Goal: Task Accomplishment & Management: Manage account settings

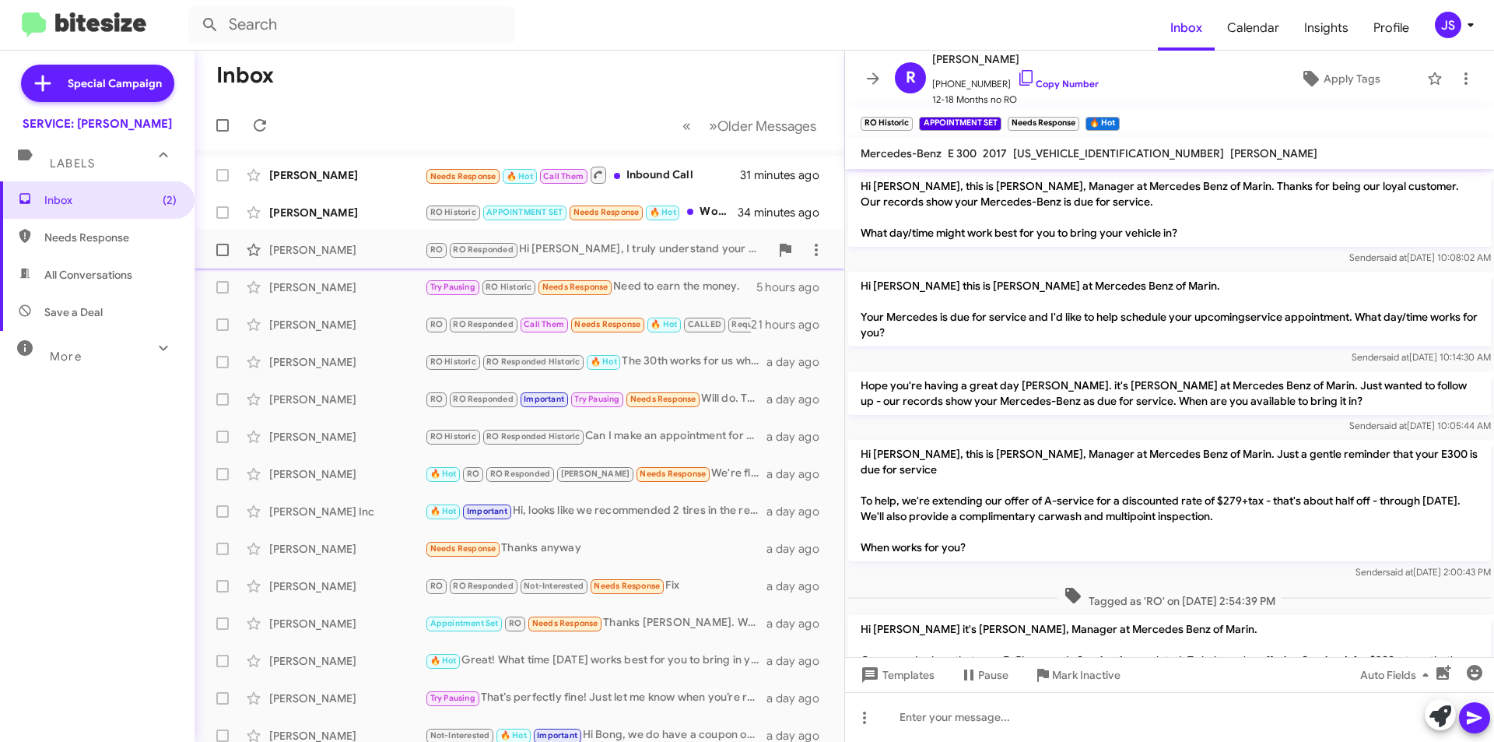
click at [415, 235] on div "[PERSON_NAME] RO RO Responded Hi [PERSON_NAME], I truly understand your concern…" at bounding box center [519, 249] width 625 height 31
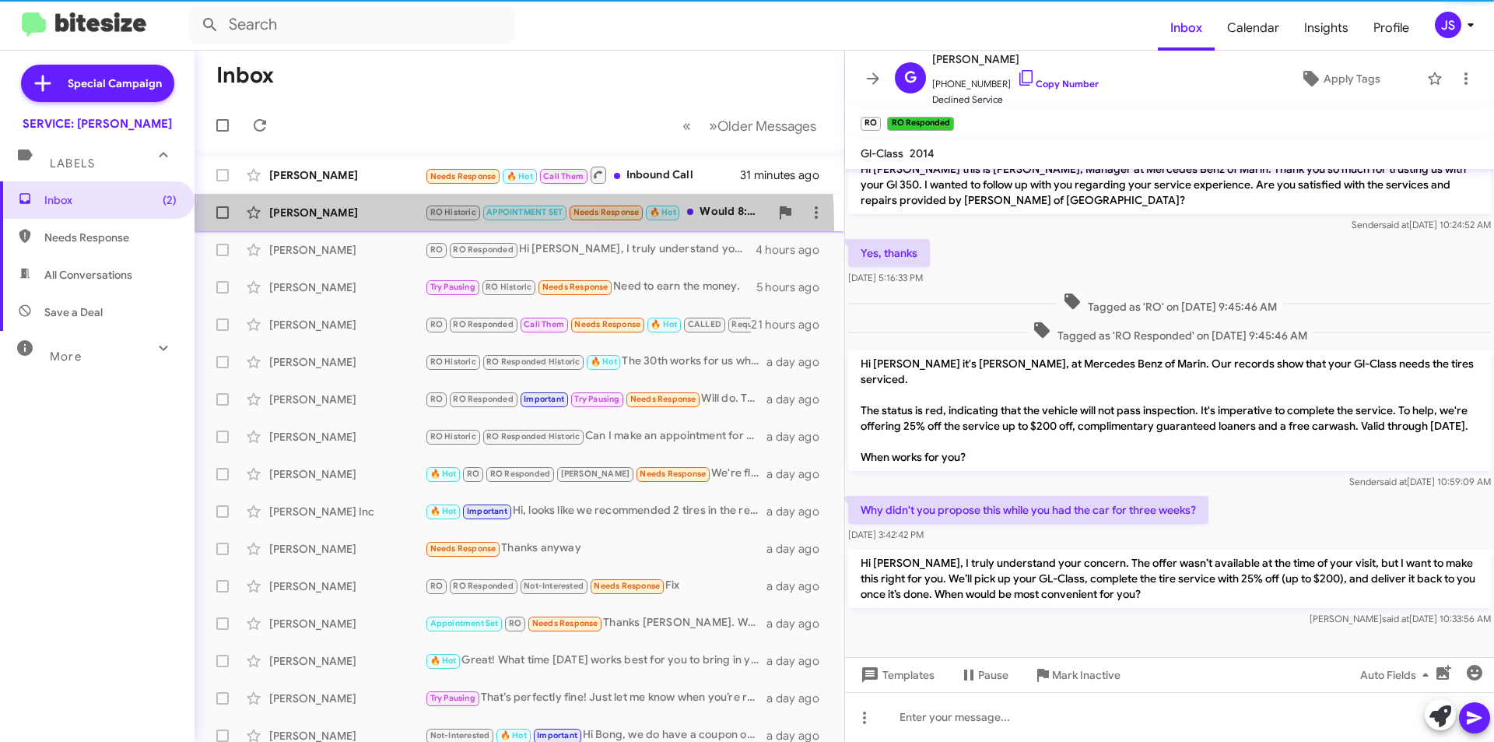
click at [418, 225] on div "Robert Duffala RO Historic APPOINTMENT SET Needs Response 🔥 Hot Would 8:30am wo…" at bounding box center [519, 212] width 625 height 31
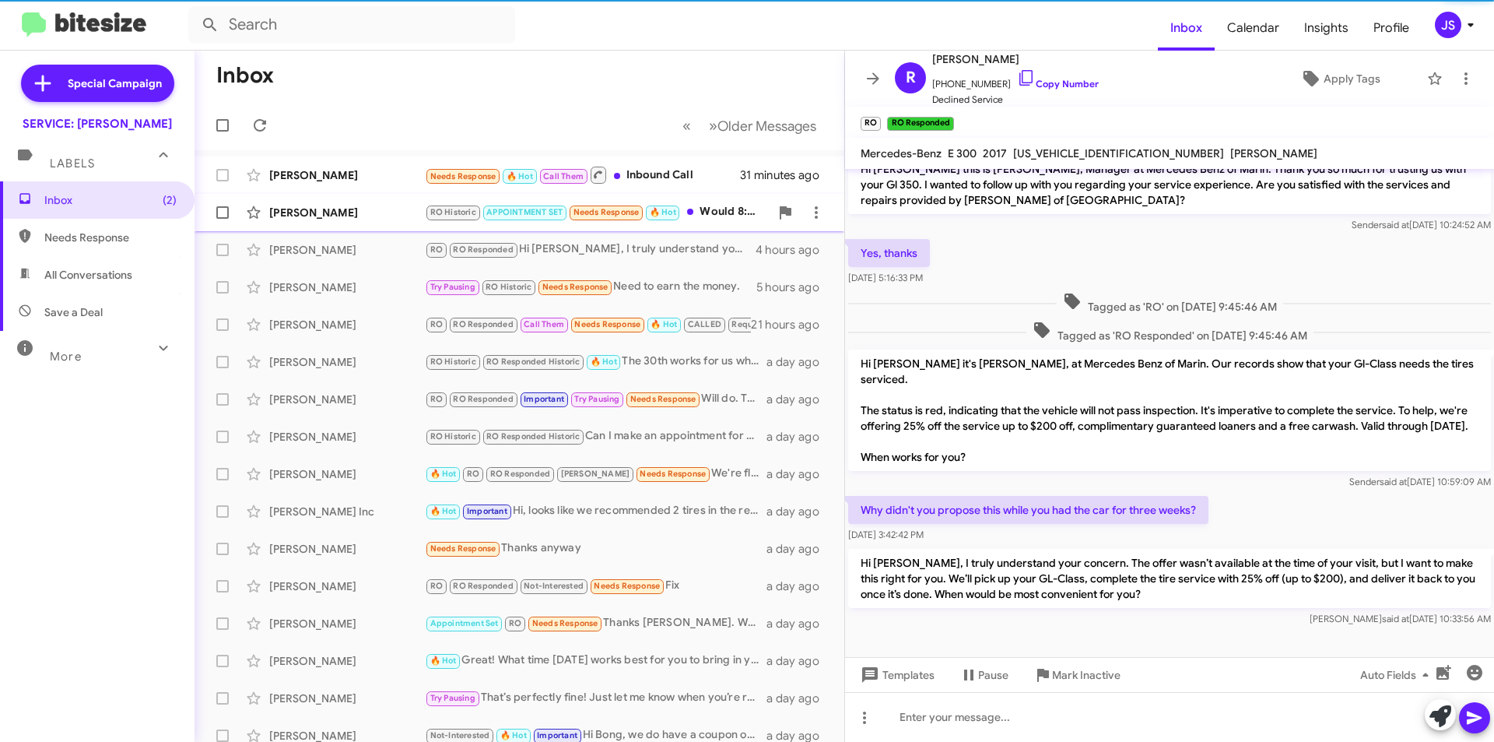
scroll to position [447, 0]
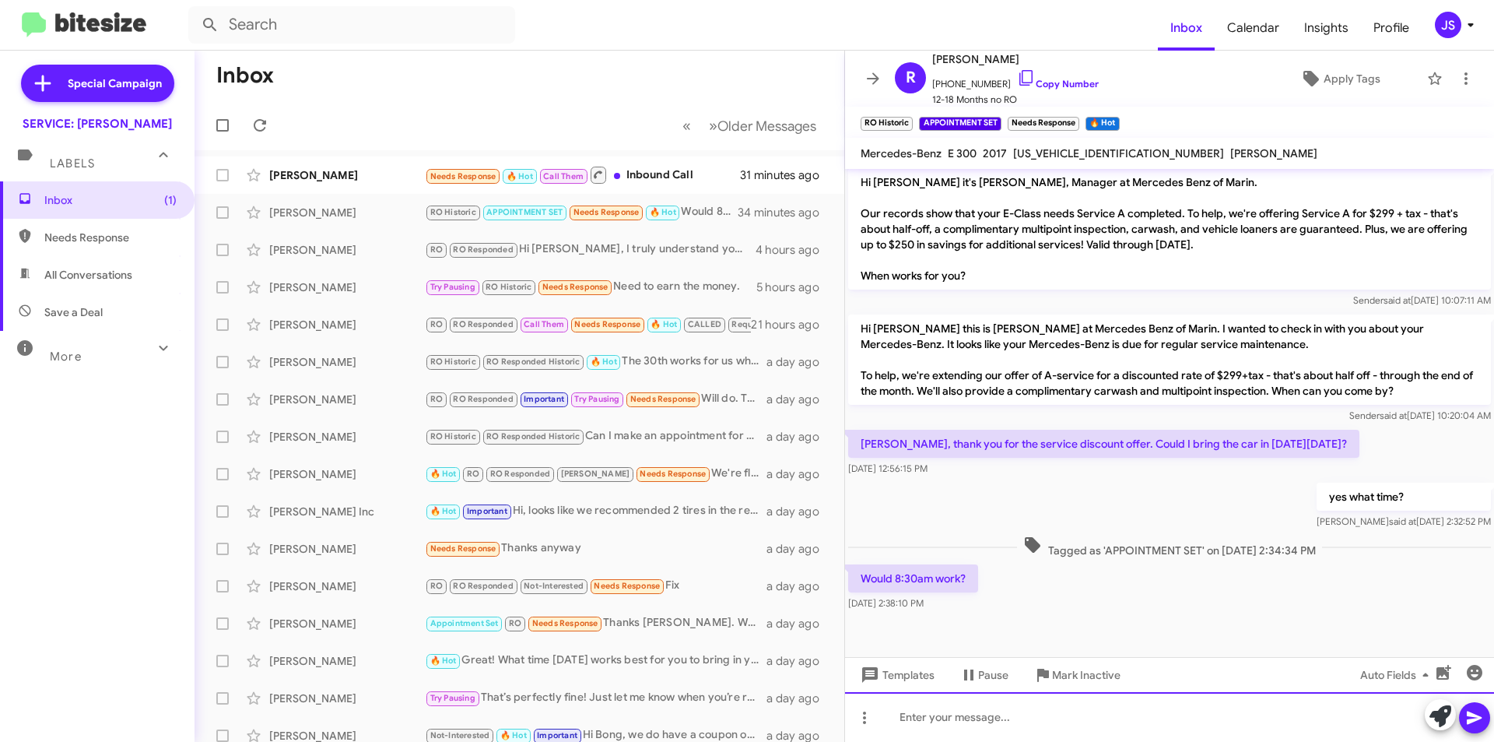
click at [1216, 725] on div at bounding box center [1169, 717] width 649 height 50
click at [1446, 715] on icon at bounding box center [1441, 716] width 22 height 22
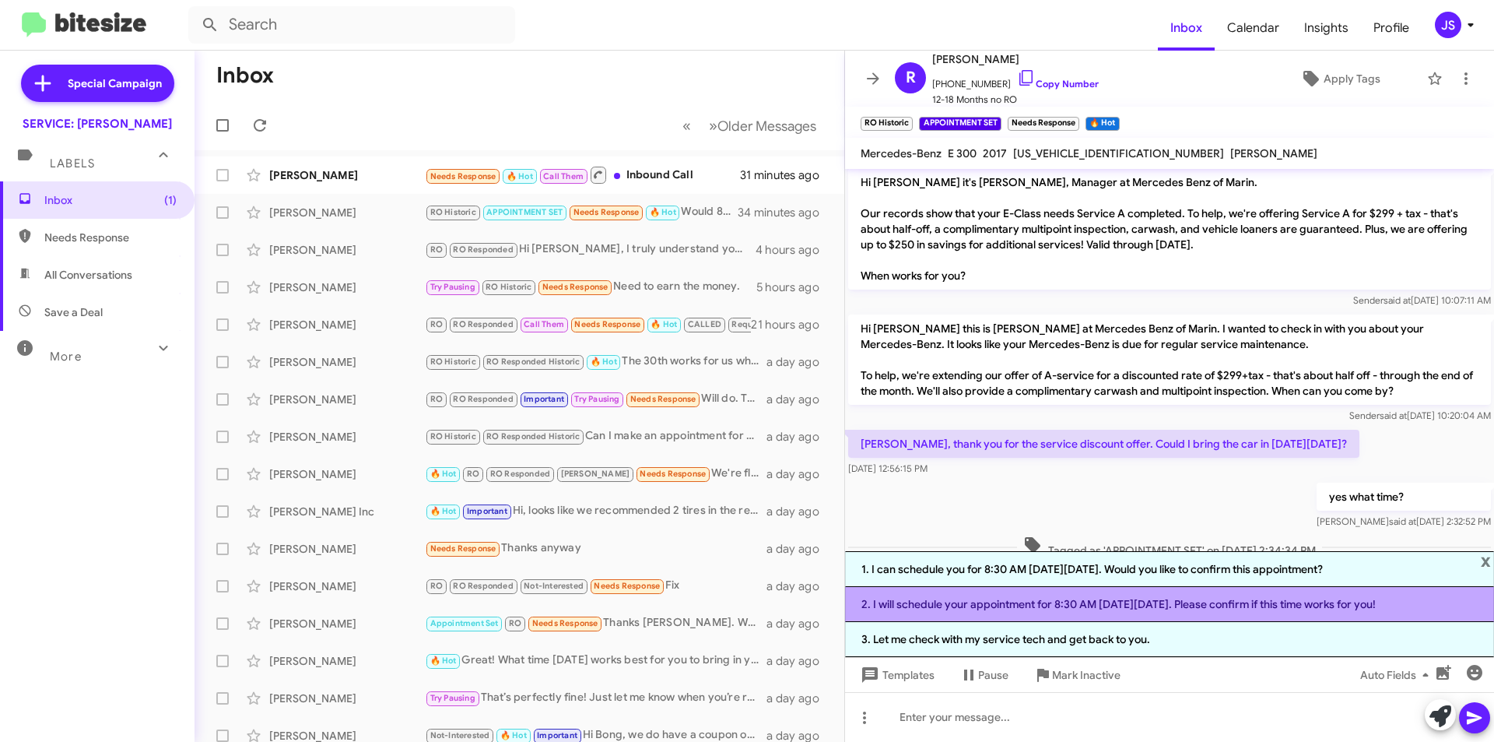
click at [1042, 608] on li "2. I will schedule your appointment for 8:30 AM on Tuesday, 9/23. Please confir…" at bounding box center [1169, 604] width 649 height 35
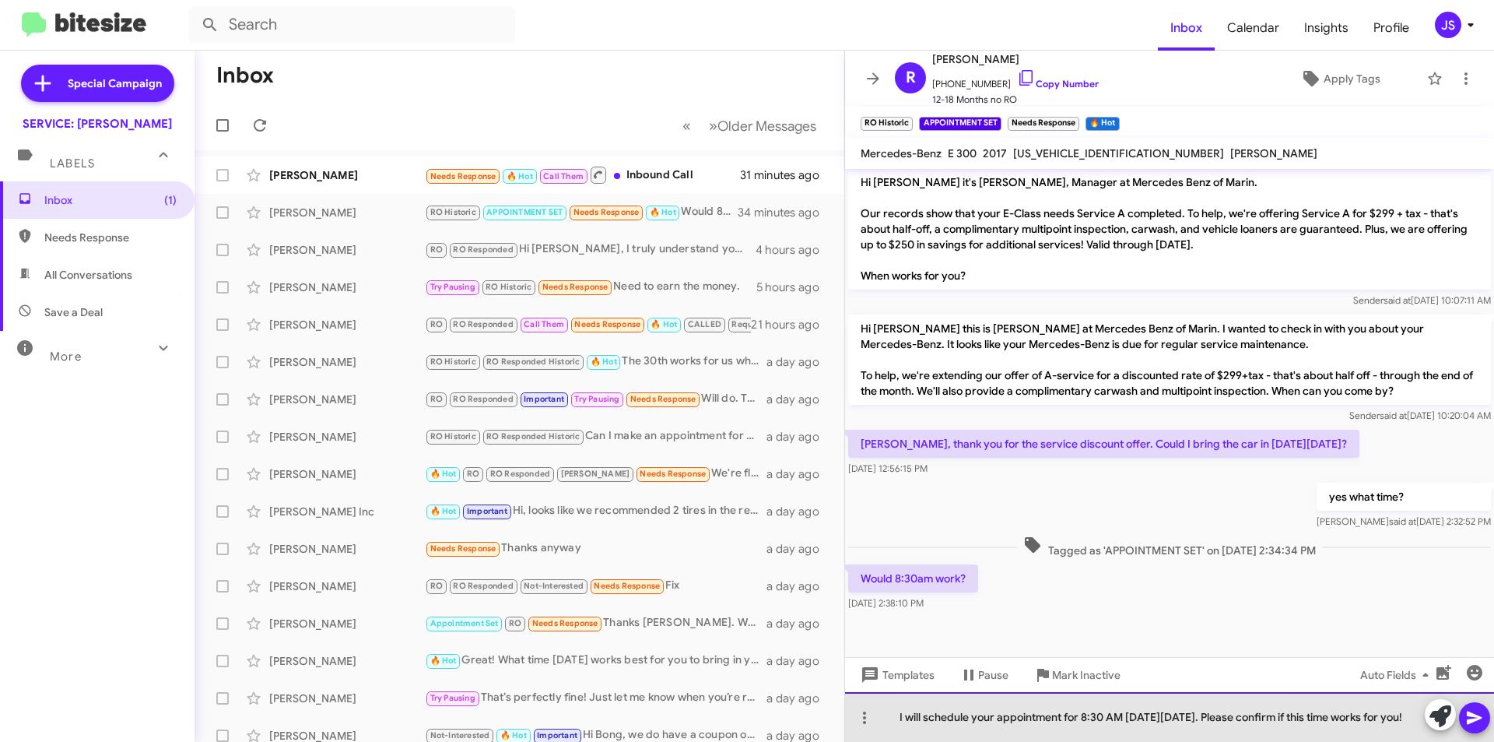
click at [1097, 731] on div "I will schedule your appointment for 8:30 AM on Tuesday, 9/23. Please confirm i…" at bounding box center [1169, 717] width 649 height 50
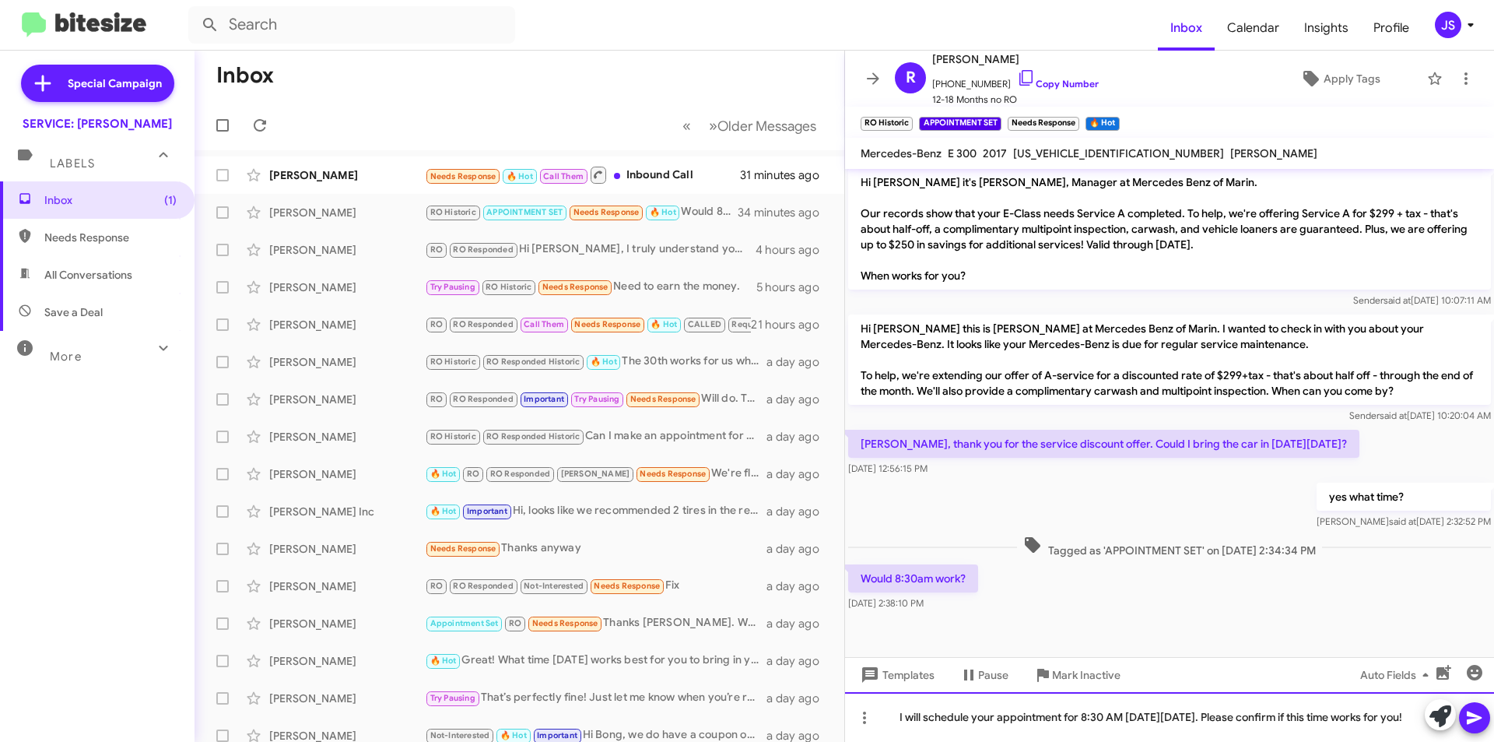
drag, startPoint x: 1219, startPoint y: 717, endPoint x: 1457, endPoint y: 717, distance: 238.2
click at [1457, 717] on div "I will schedule your appointment for 8:30 AM on Tuesday, 9/23. Please confirm i…" at bounding box center [1169, 717] width 649 height 50
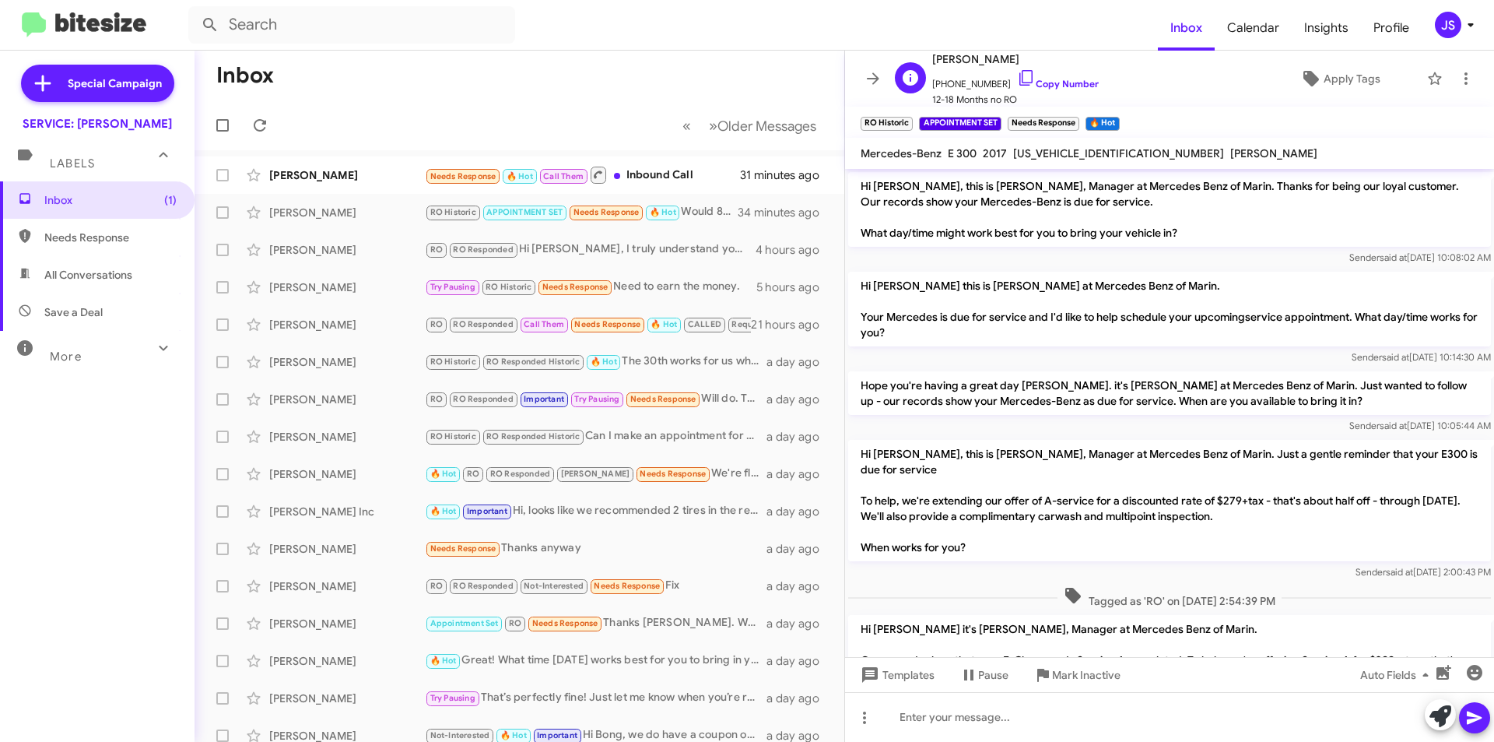
click at [1000, 68] on span "Robert Duffala" at bounding box center [1015, 59] width 167 height 19
click at [351, 174] on div "[PERSON_NAME]" at bounding box center [347, 175] width 156 height 16
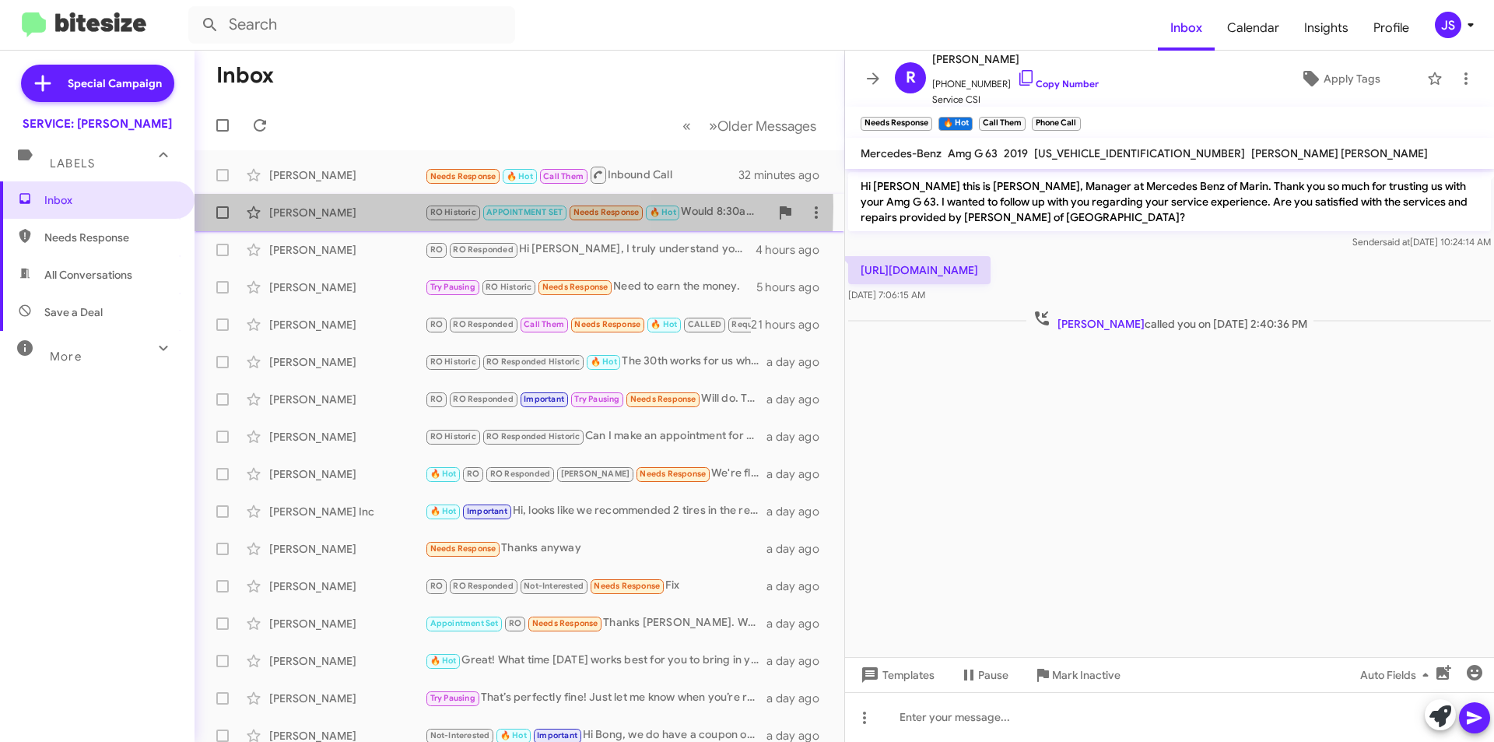
click at [346, 206] on div "Robert Duffala" at bounding box center [347, 213] width 156 height 16
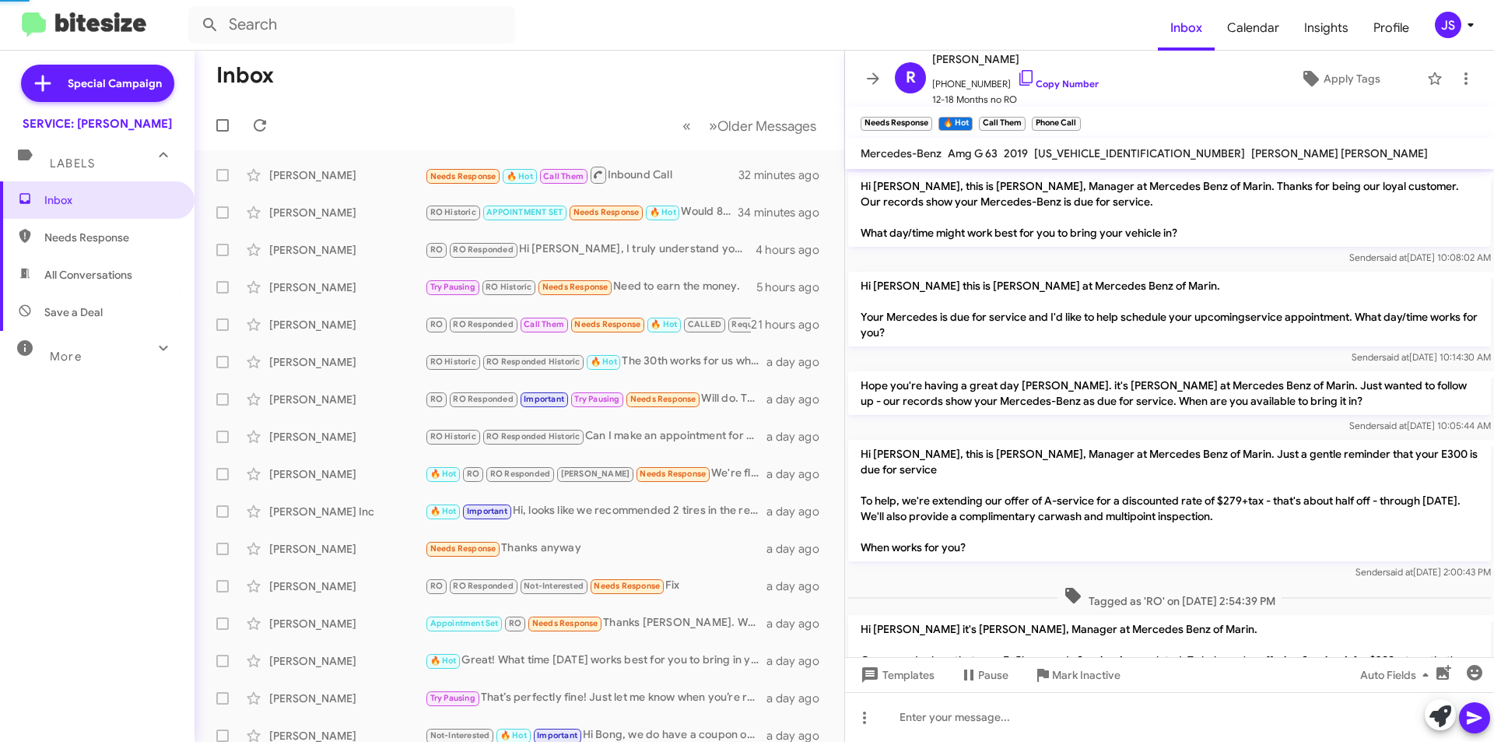
scroll to position [504, 0]
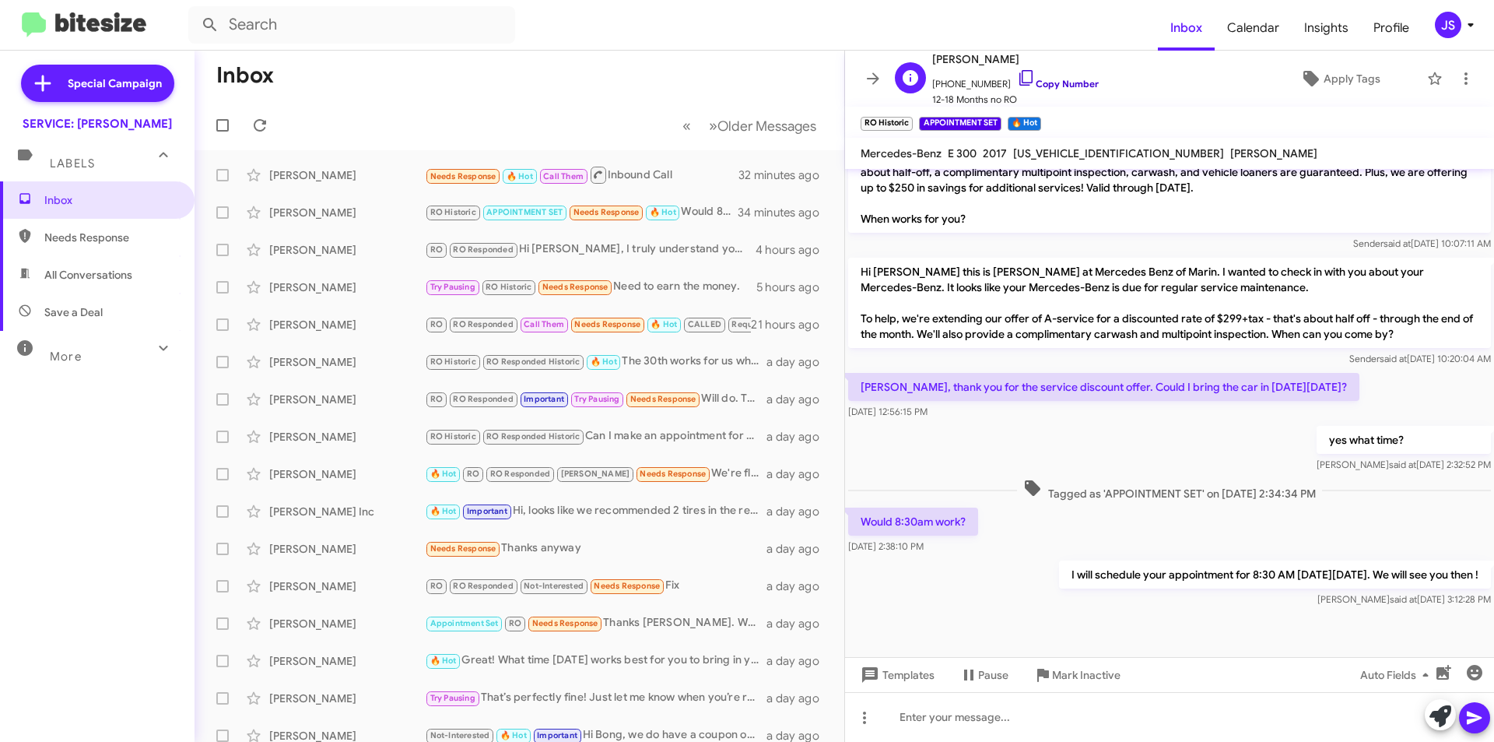
click at [1017, 74] on icon at bounding box center [1026, 77] width 19 height 19
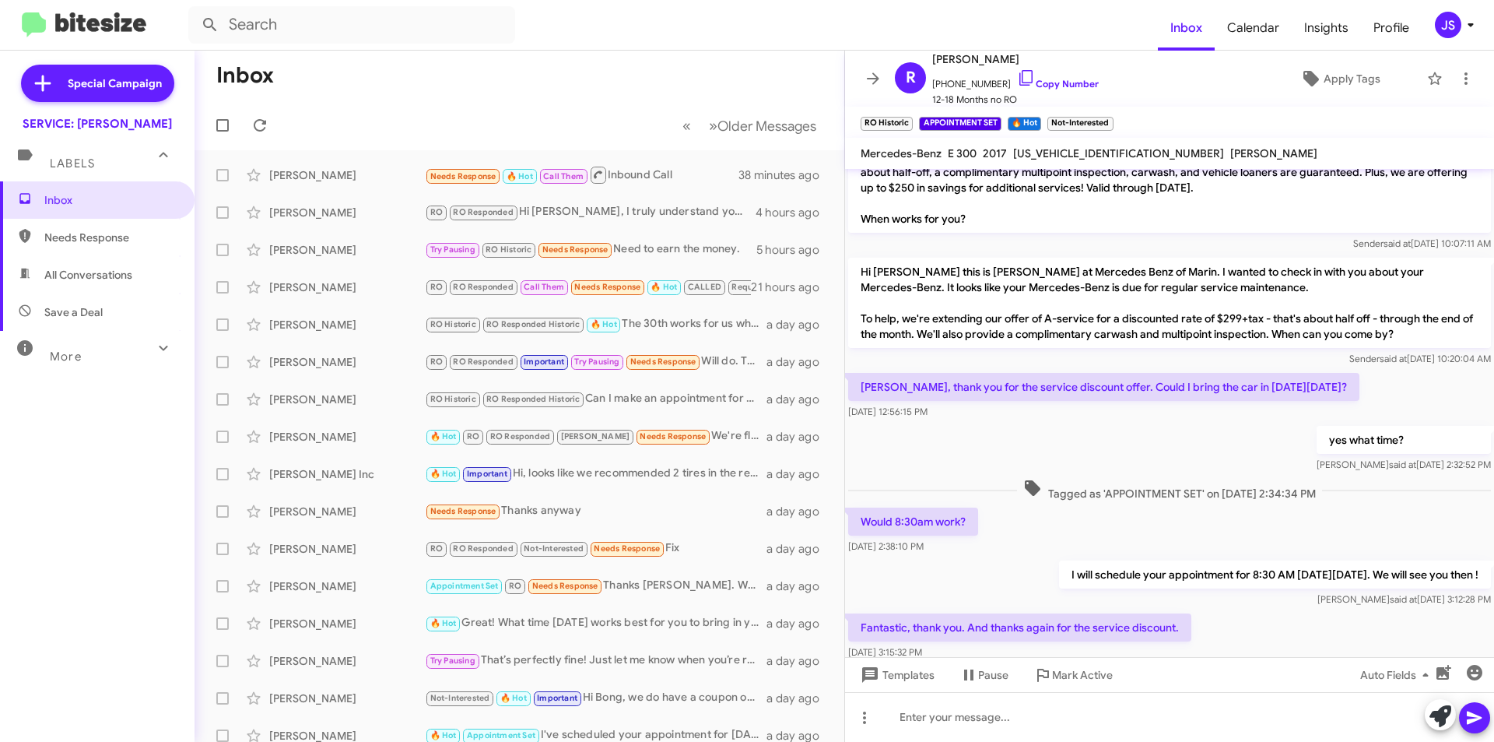
scroll to position [0, 0]
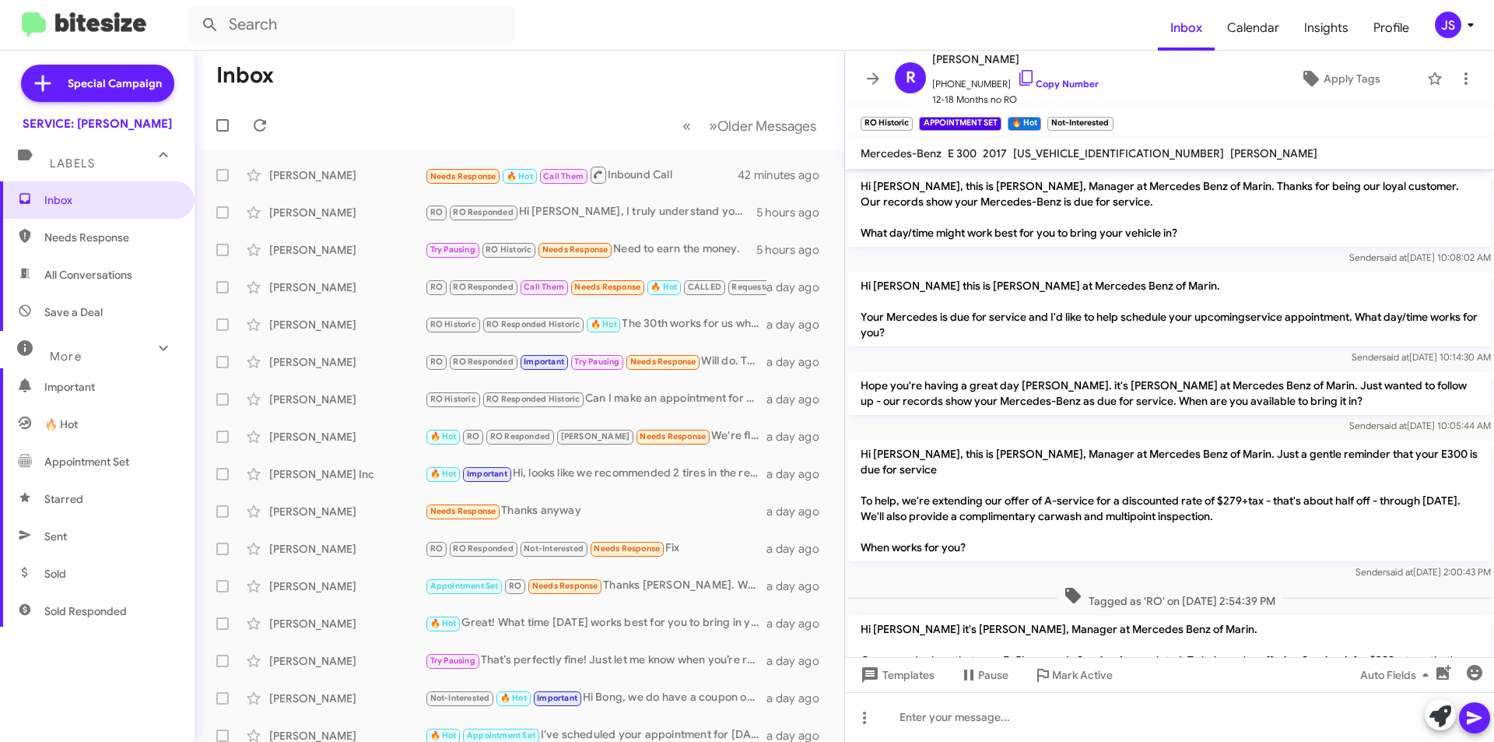
scroll to position [562, 0]
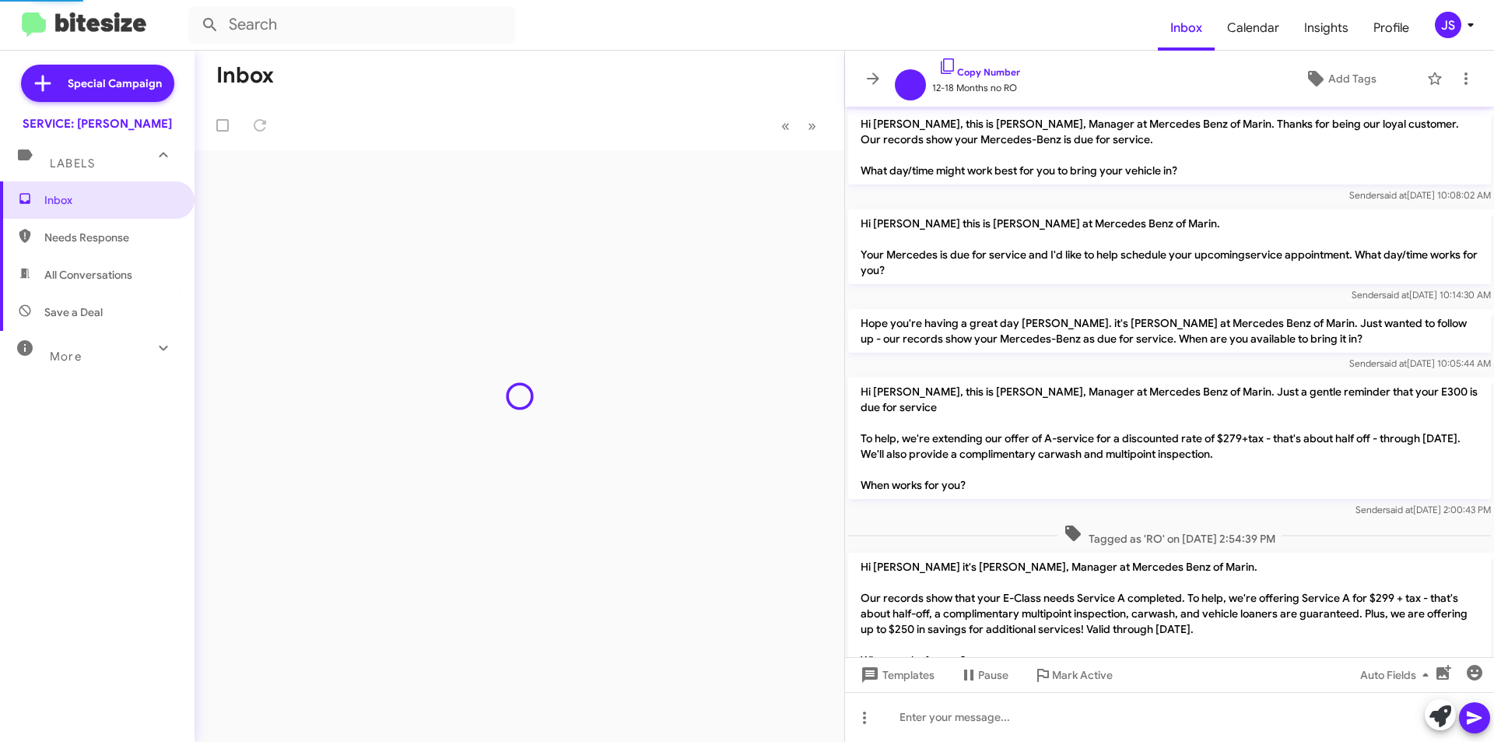
scroll to position [531, 0]
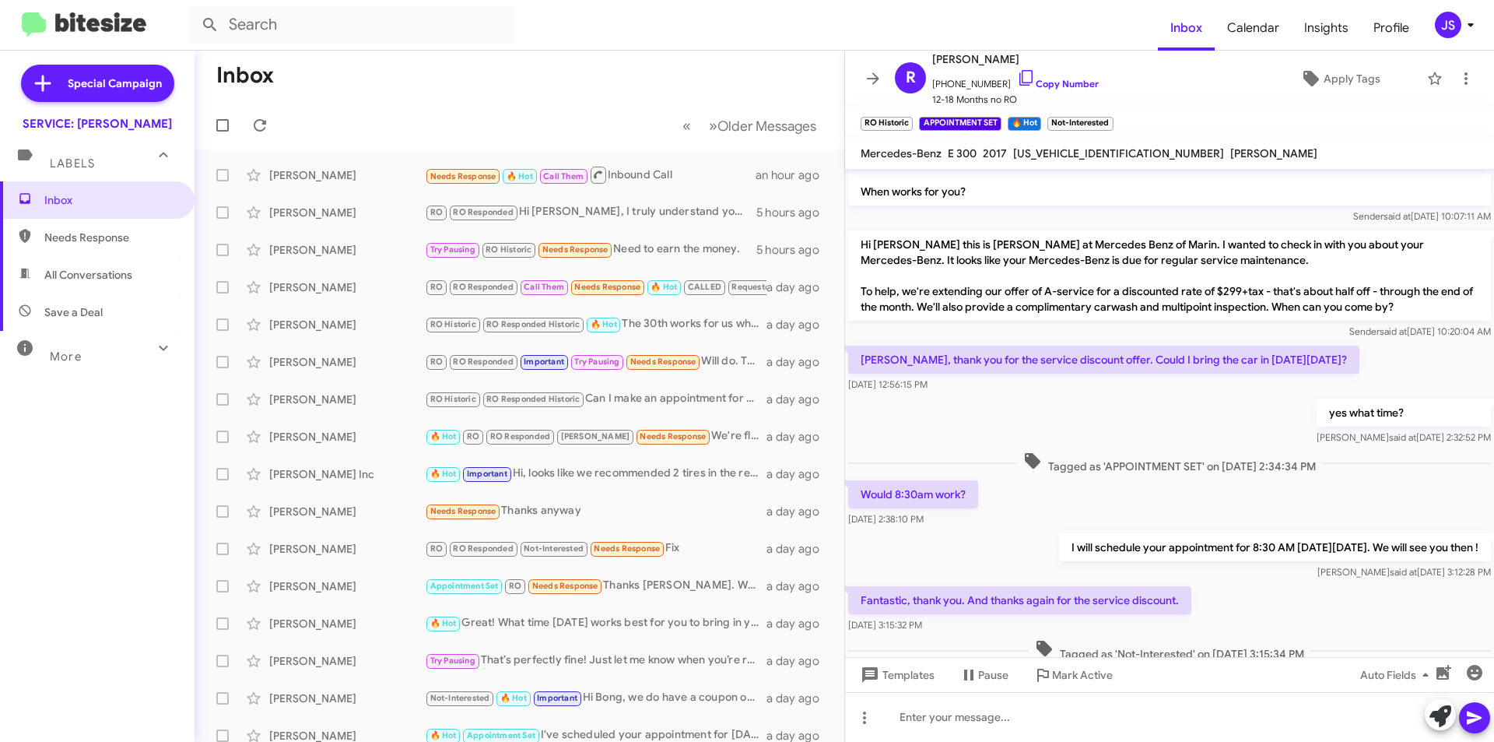
click at [71, 294] on span "Save a Deal" at bounding box center [97, 311] width 195 height 37
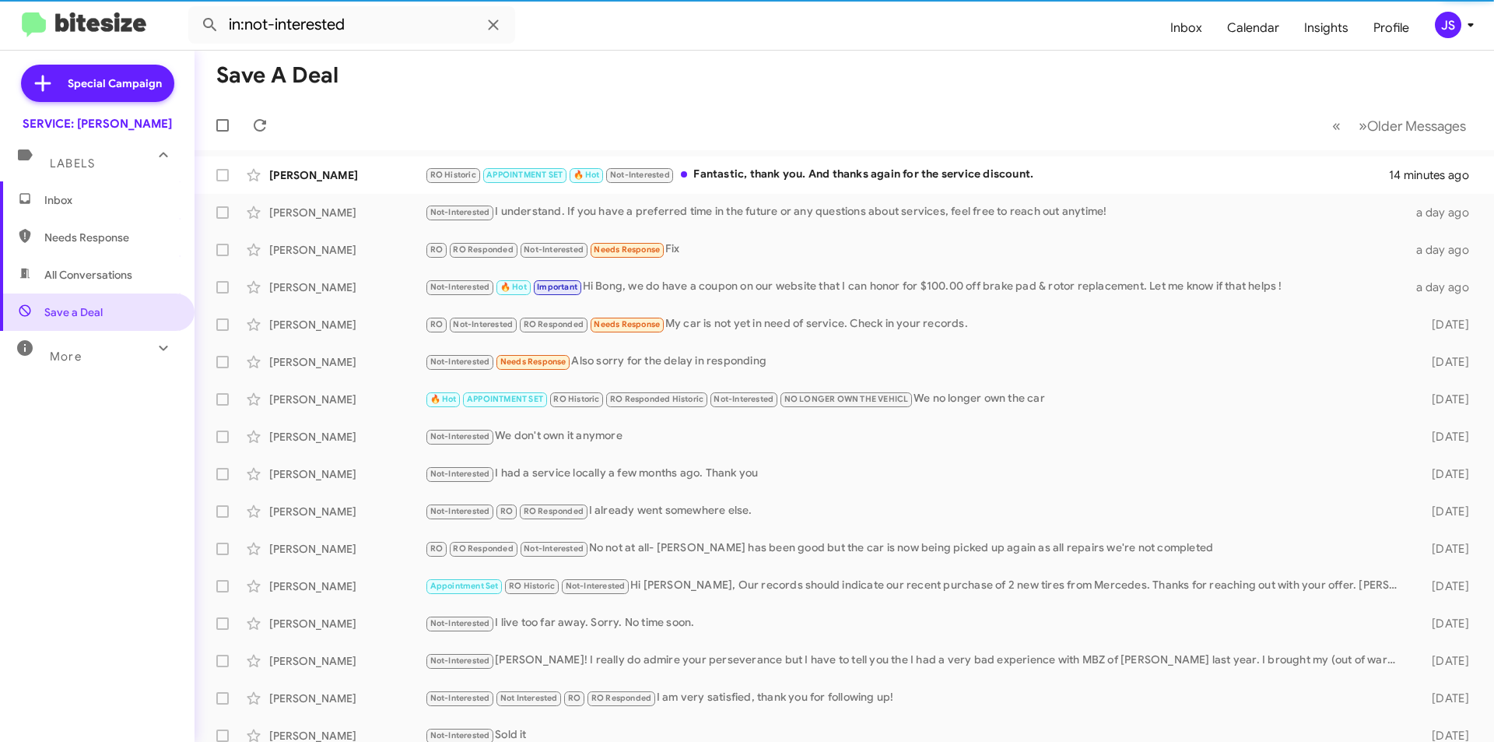
click at [79, 269] on span "All Conversations" at bounding box center [88, 275] width 88 height 16
type input "in:all-conversations"
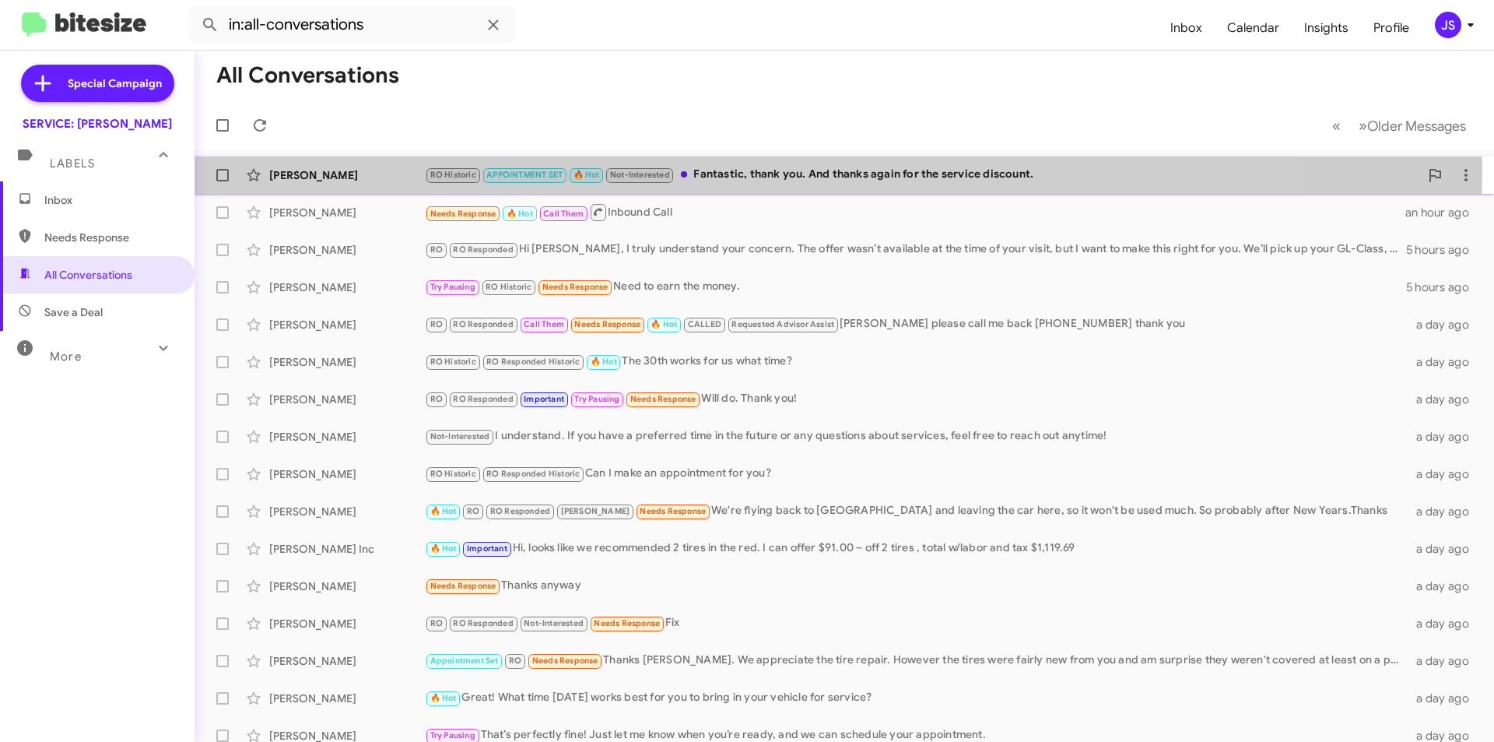
click at [402, 170] on div "Robert Duffala" at bounding box center [347, 175] width 156 height 16
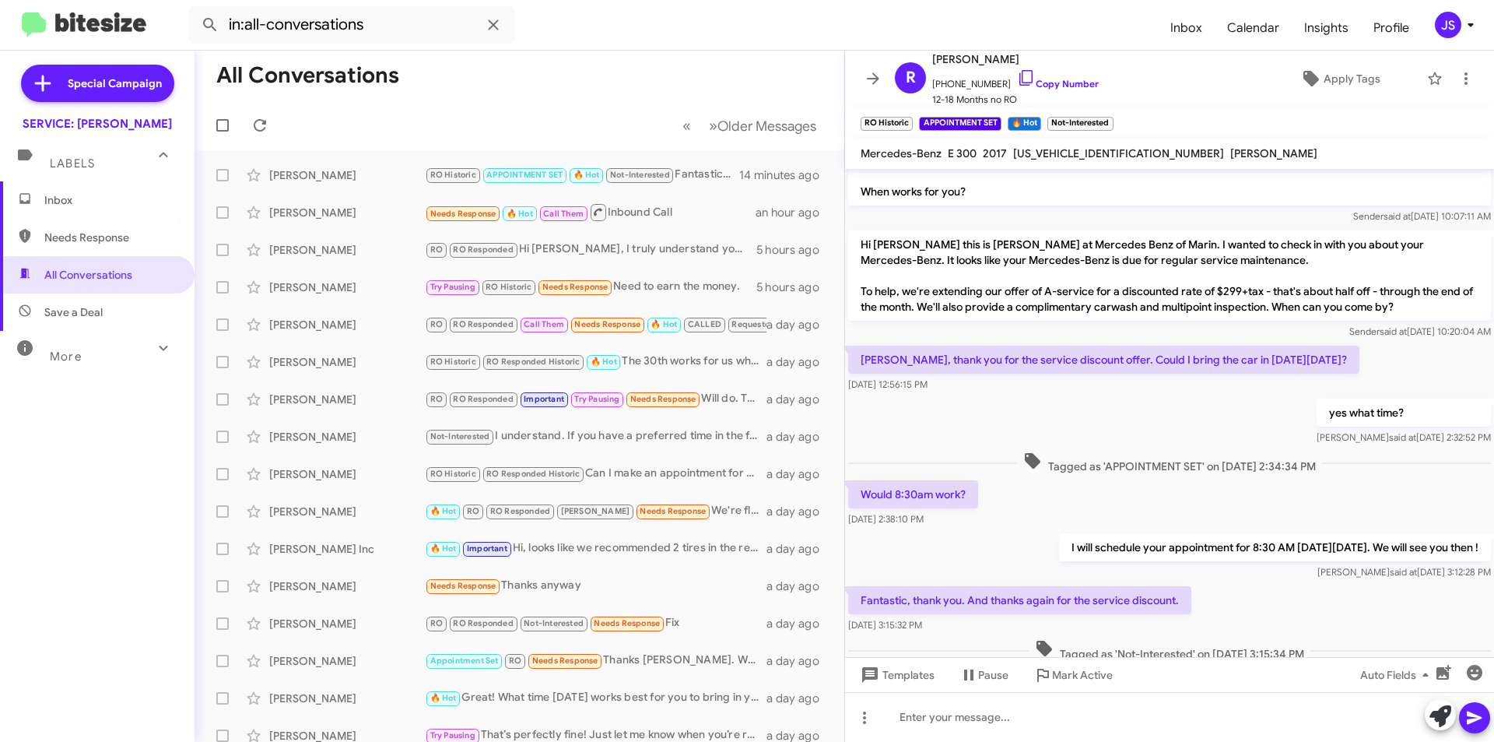
scroll to position [593, 0]
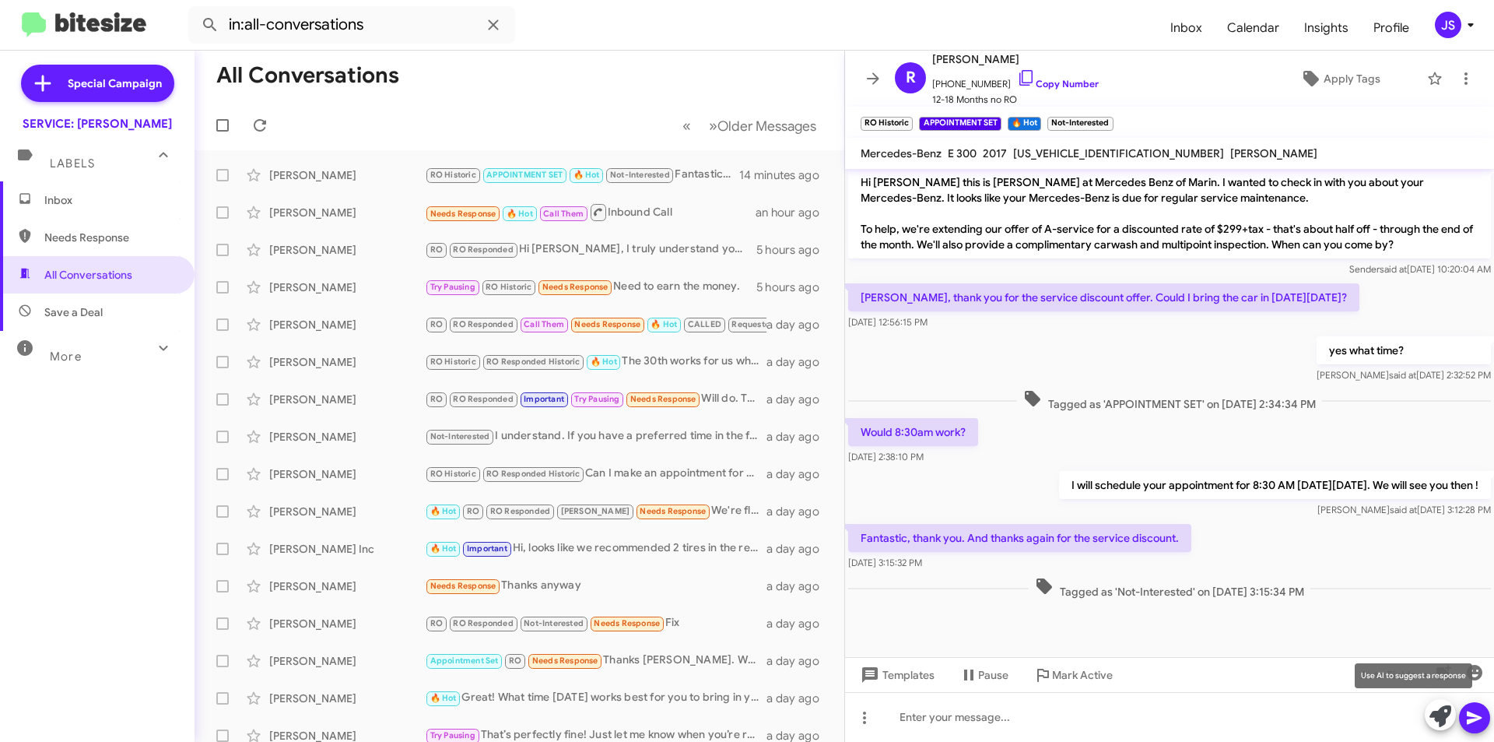
click at [1430, 715] on icon at bounding box center [1441, 716] width 22 height 22
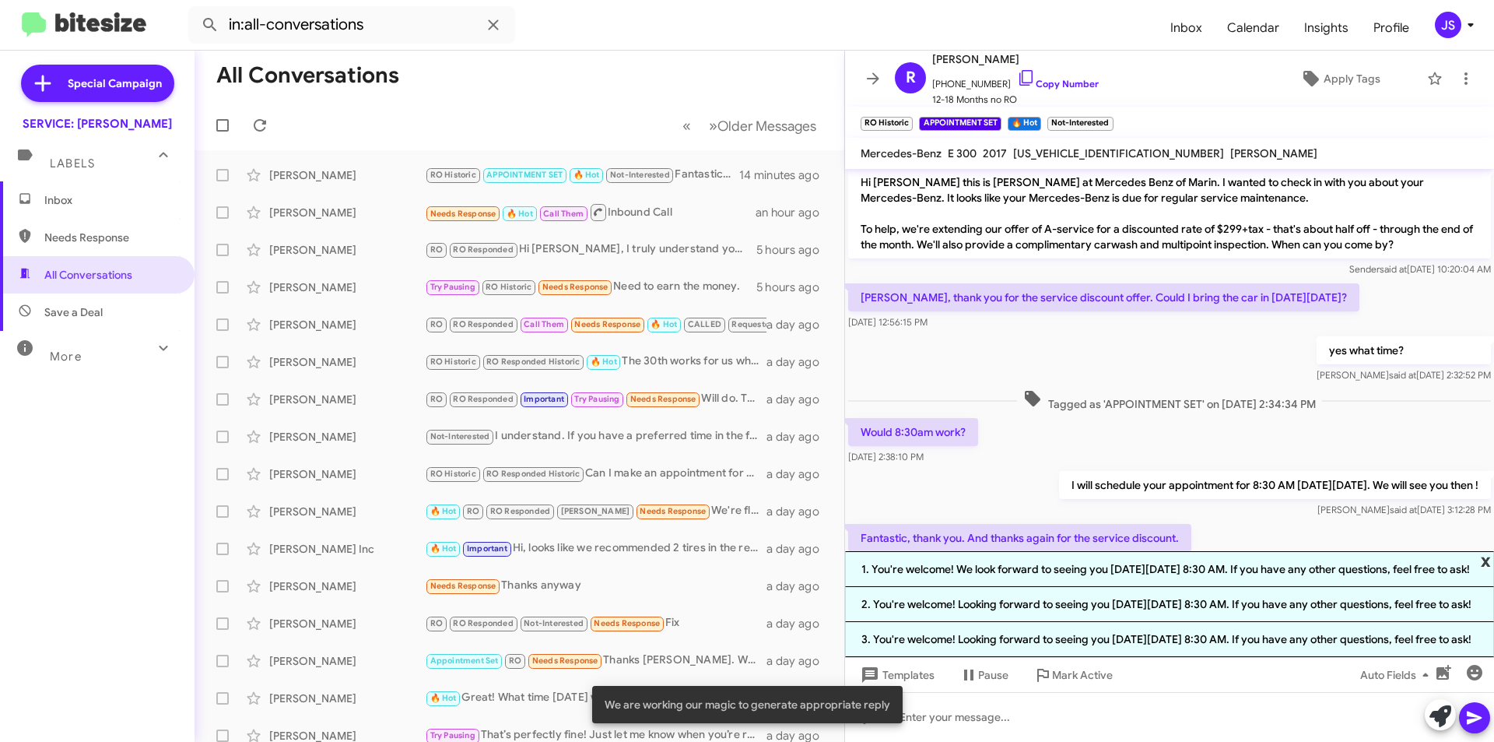
click at [1486, 551] on span "x" at bounding box center [1486, 560] width 10 height 19
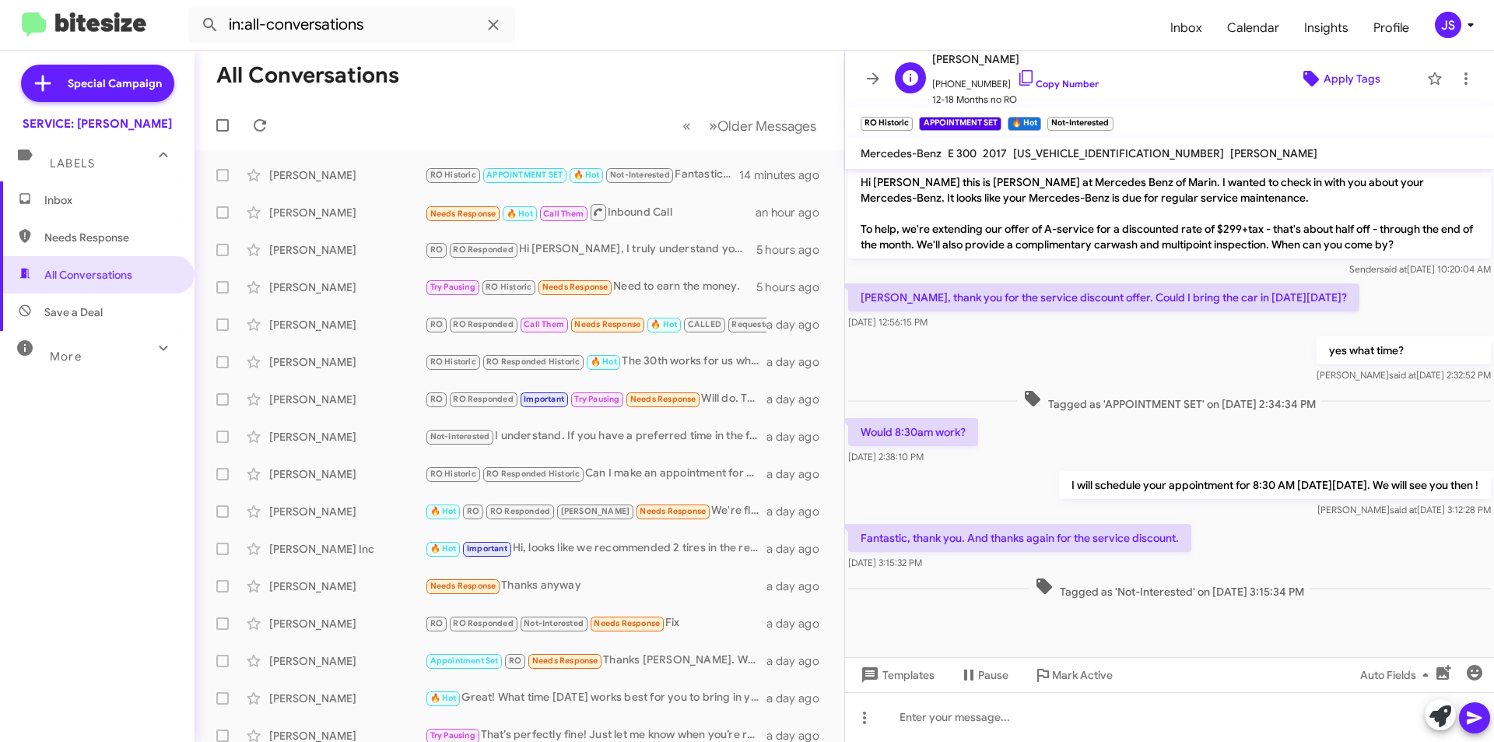
click at [1304, 78] on icon at bounding box center [1312, 79] width 16 height 16
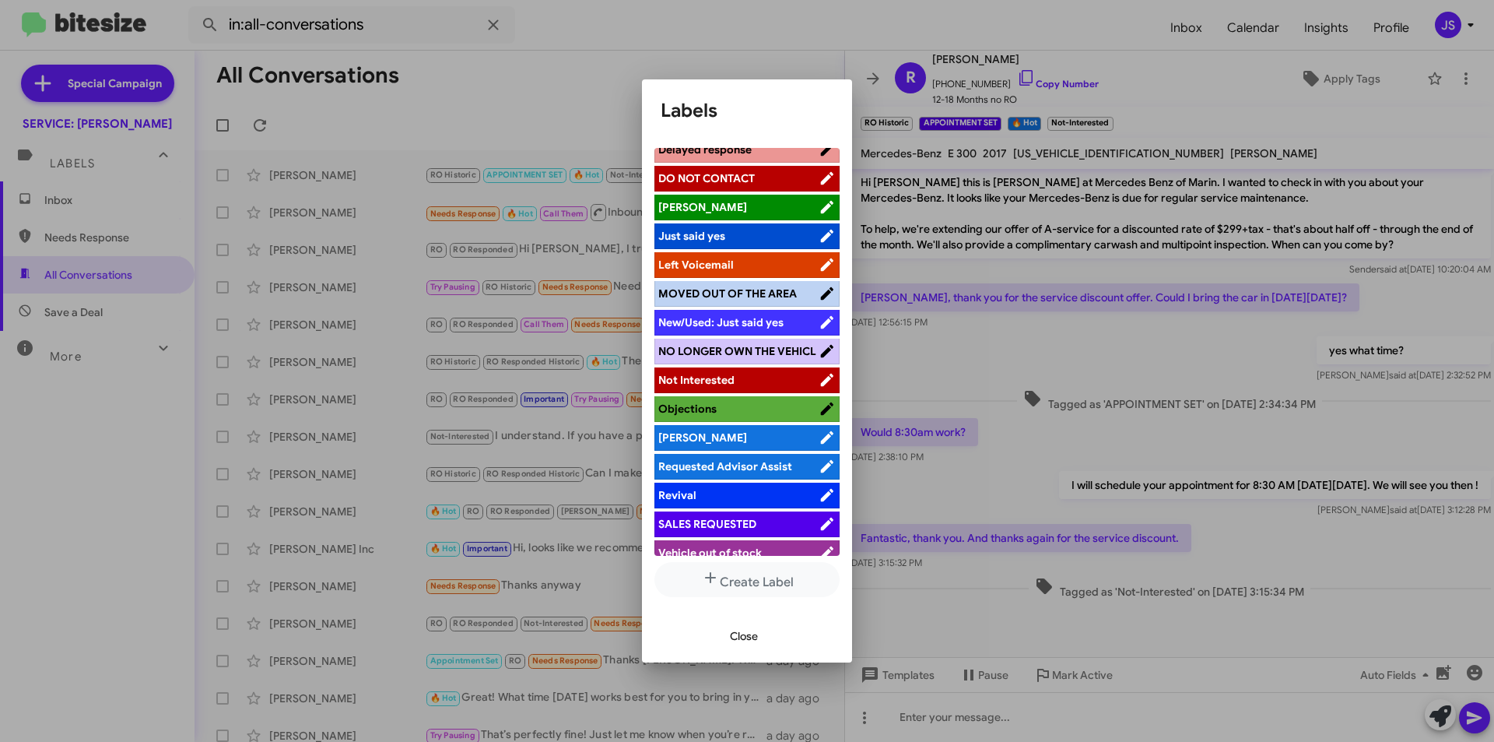
scroll to position [325, 0]
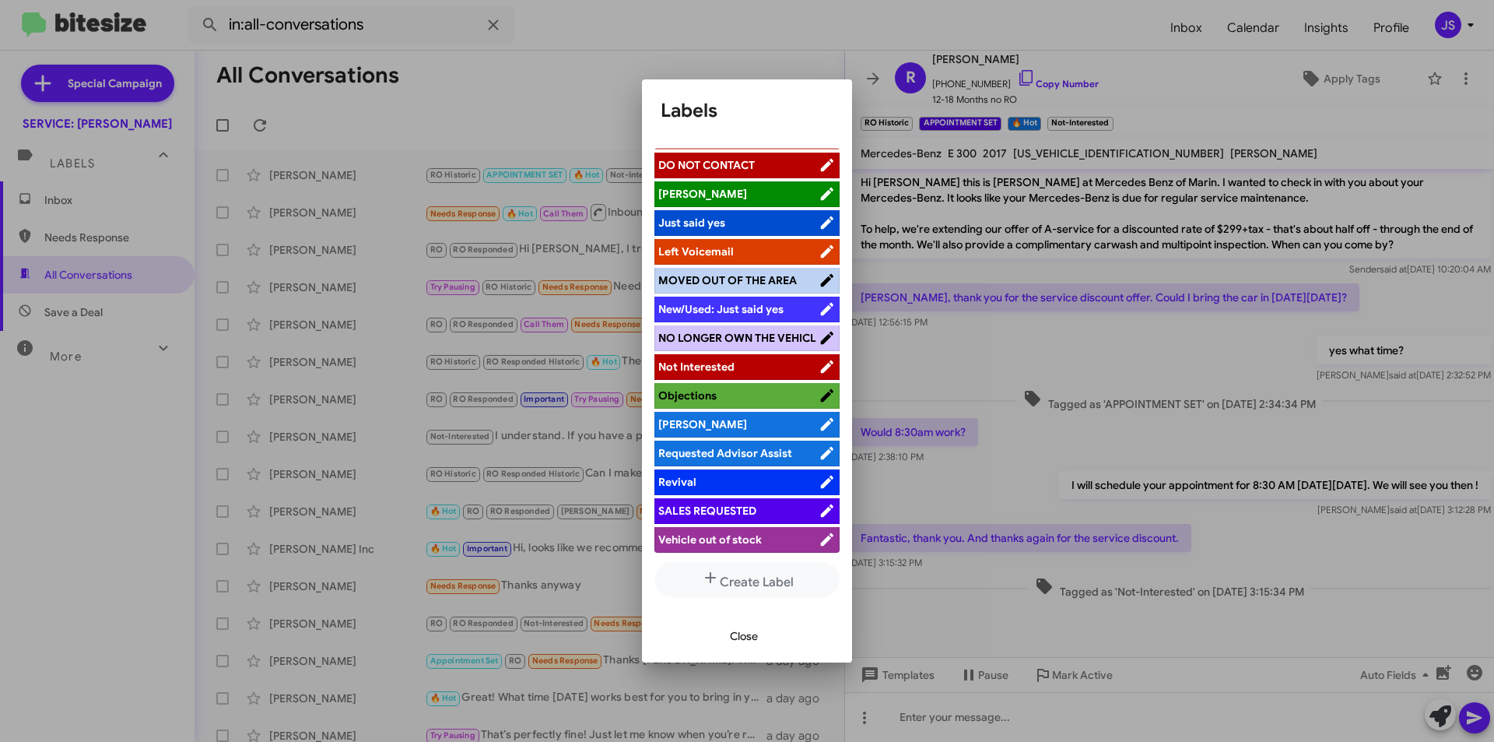
click at [723, 369] on span "Not Interested" at bounding box center [696, 367] width 76 height 14
click at [765, 634] on button "Close" at bounding box center [744, 636] width 53 height 28
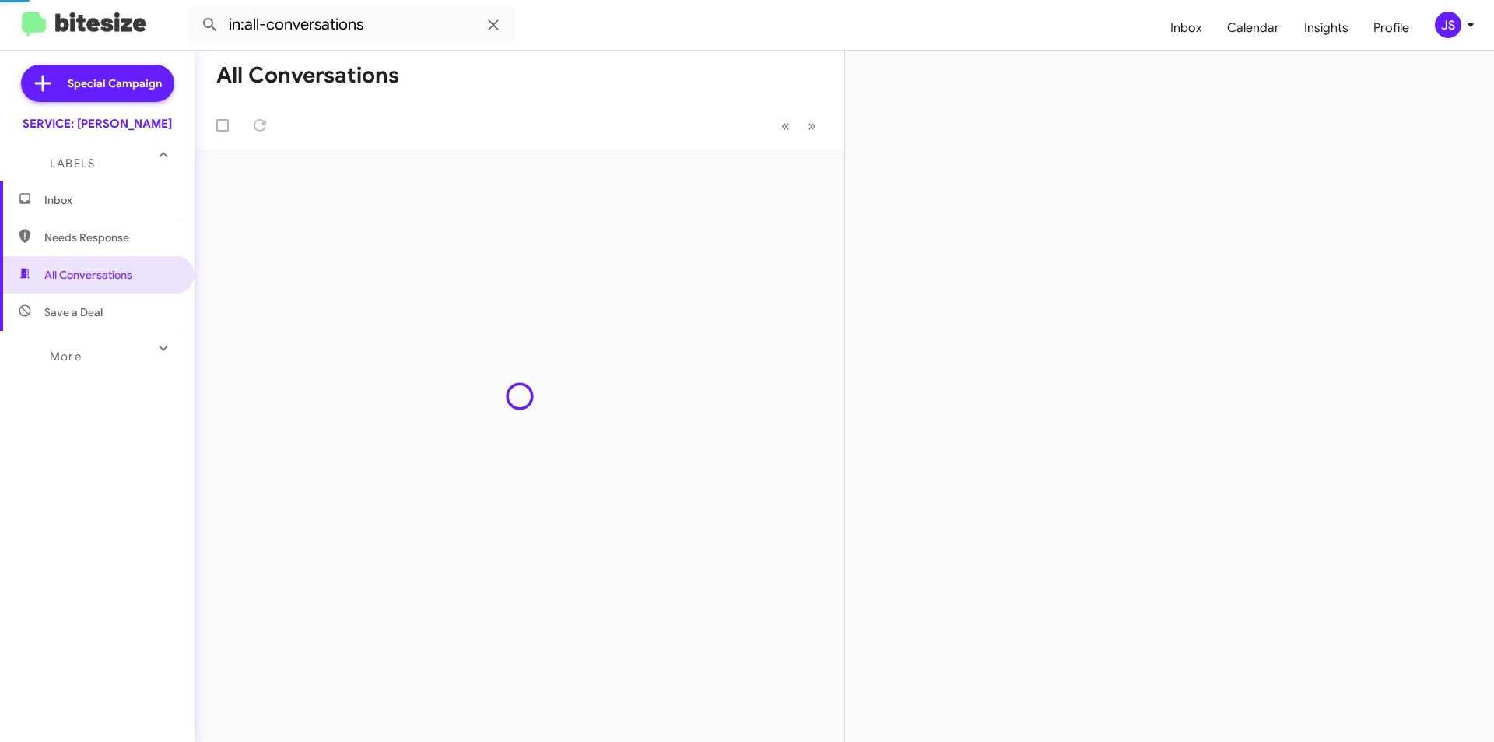
click at [1002, 82] on div at bounding box center [1169, 396] width 649 height 691
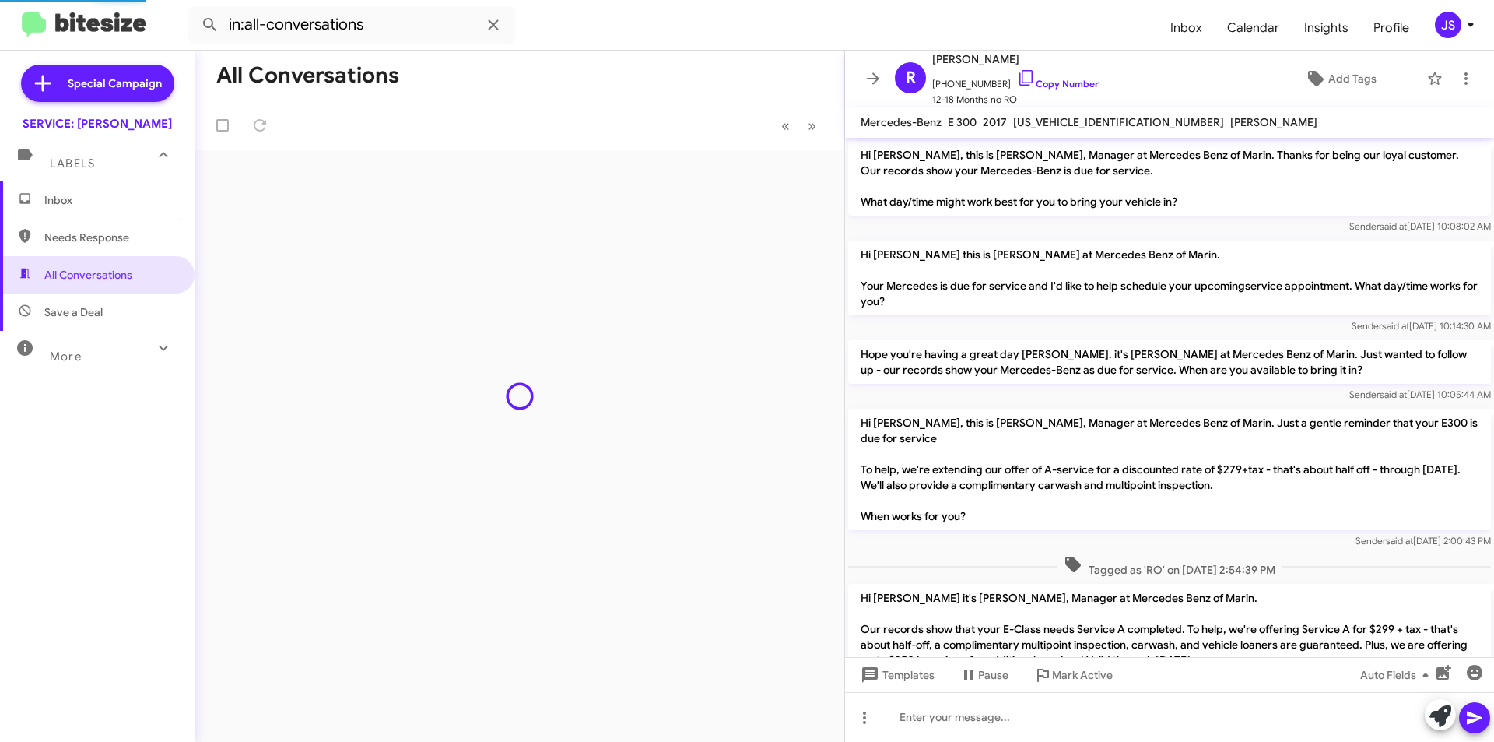
scroll to position [595, 0]
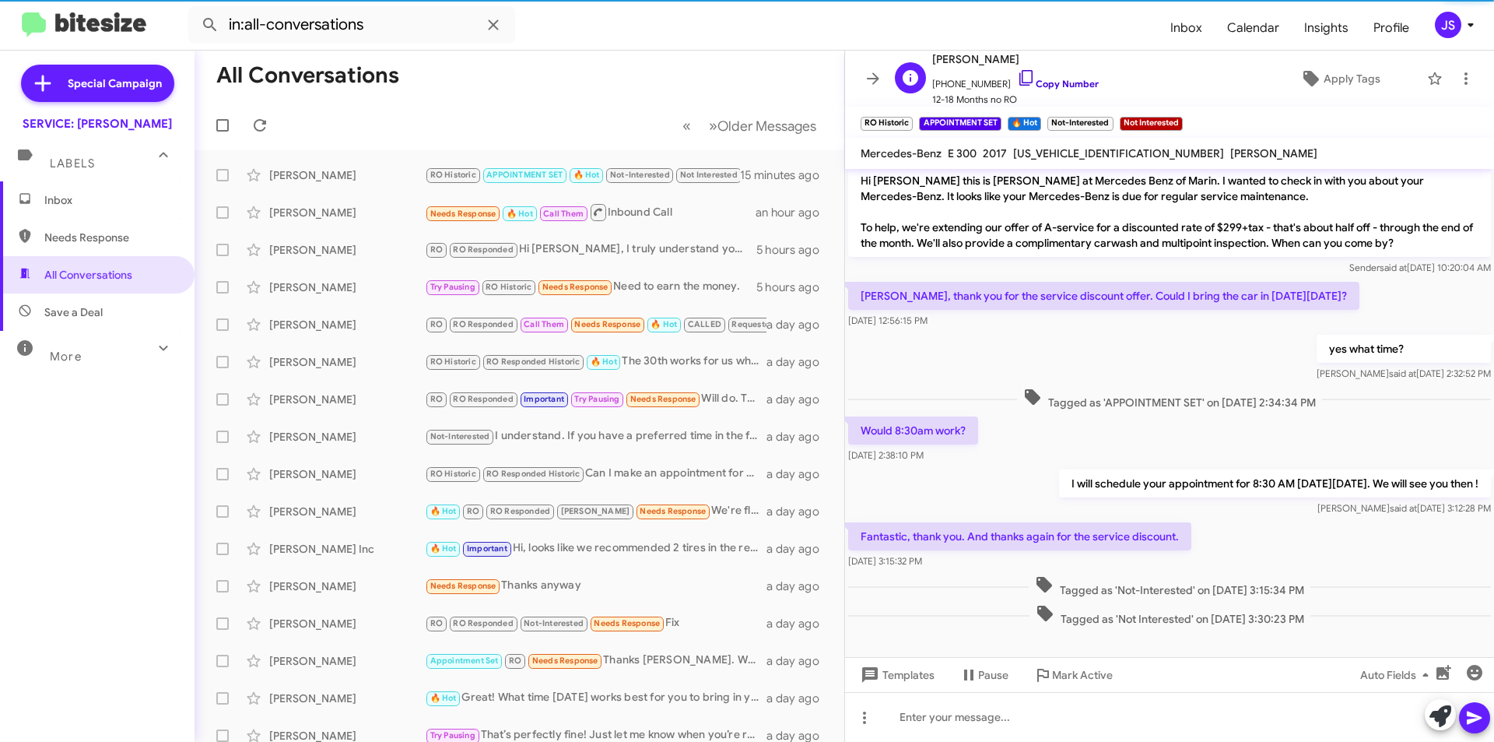
click at [1017, 77] on icon at bounding box center [1026, 77] width 19 height 19
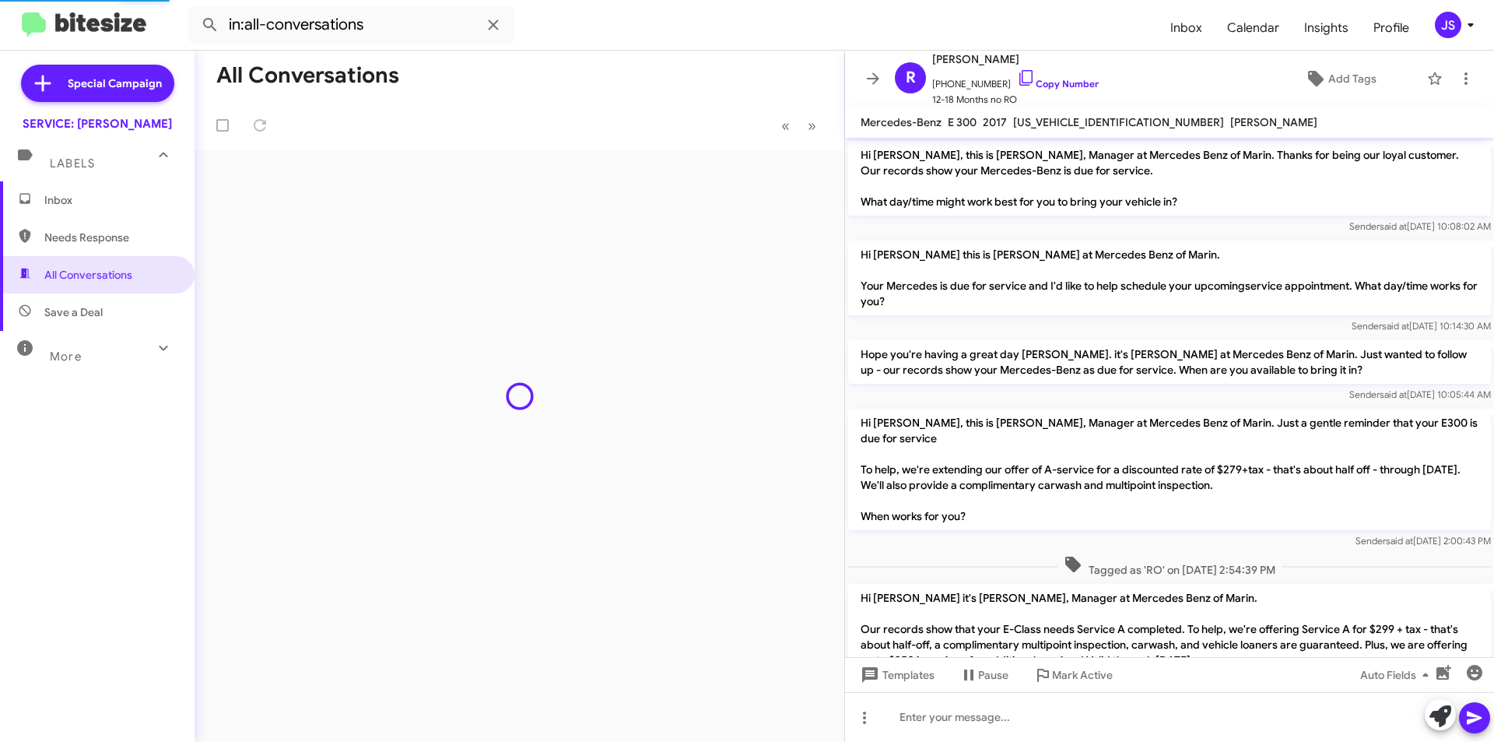
scroll to position [595, 0]
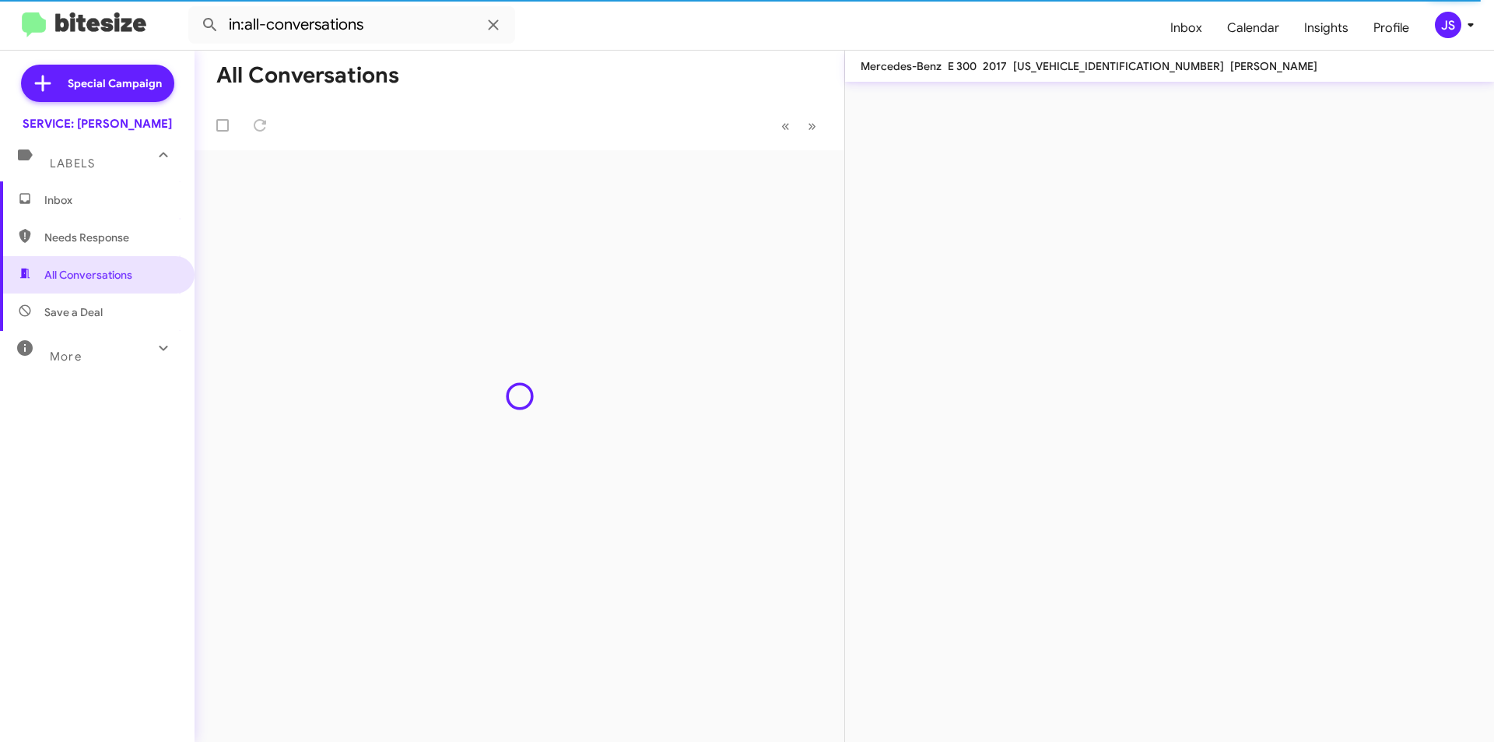
click at [72, 195] on span "Inbox" at bounding box center [110, 200] width 132 height 16
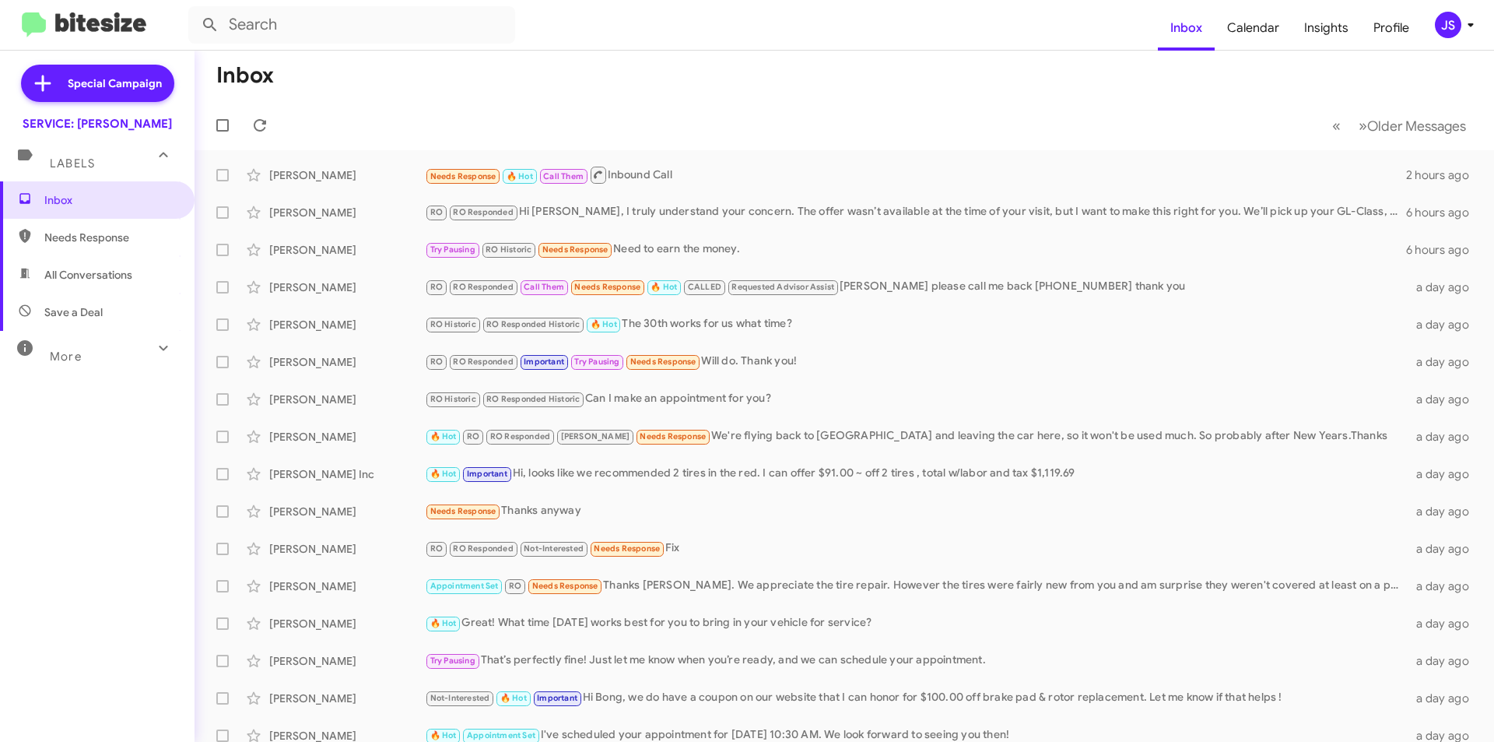
click at [149, 284] on span "All Conversations" at bounding box center [97, 274] width 195 height 37
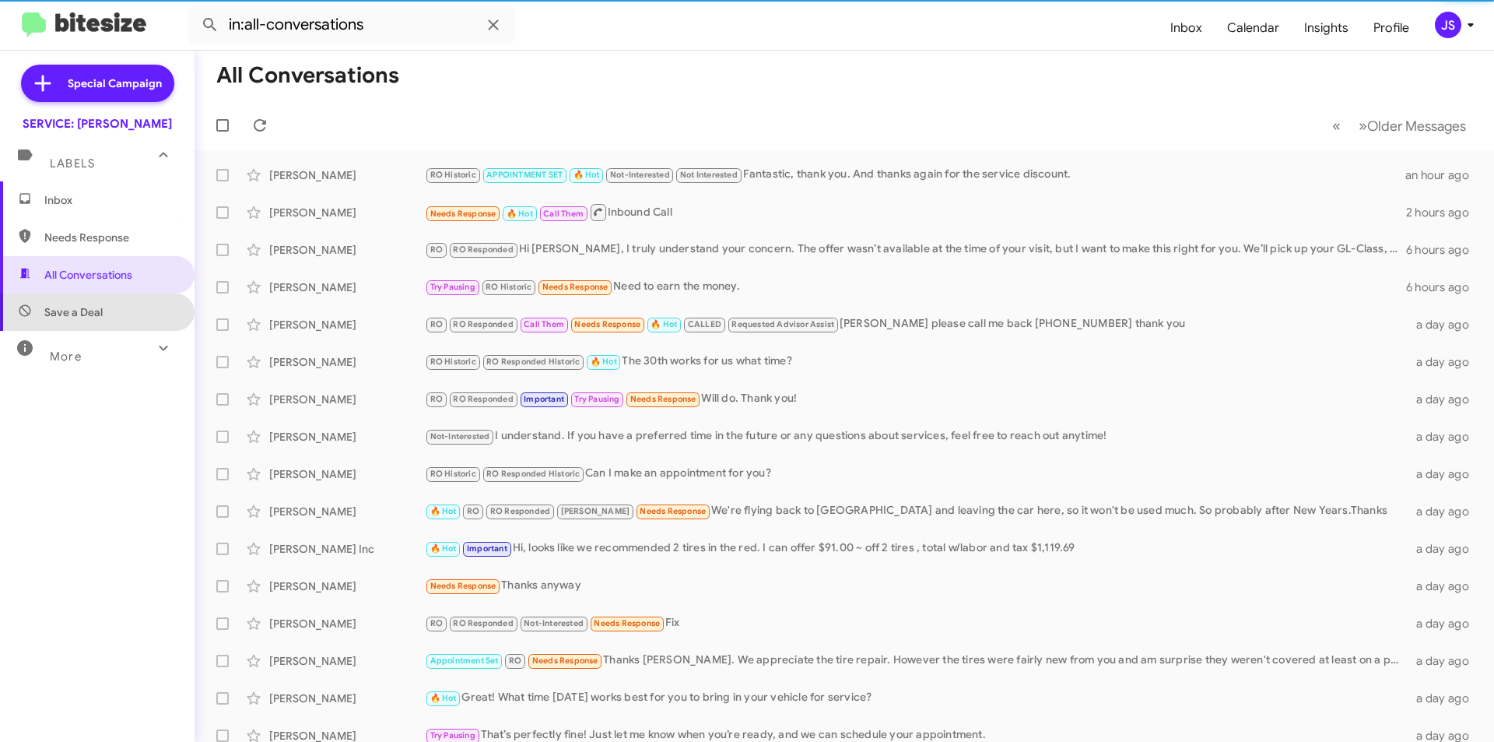
click at [132, 313] on span "Save a Deal" at bounding box center [97, 311] width 195 height 37
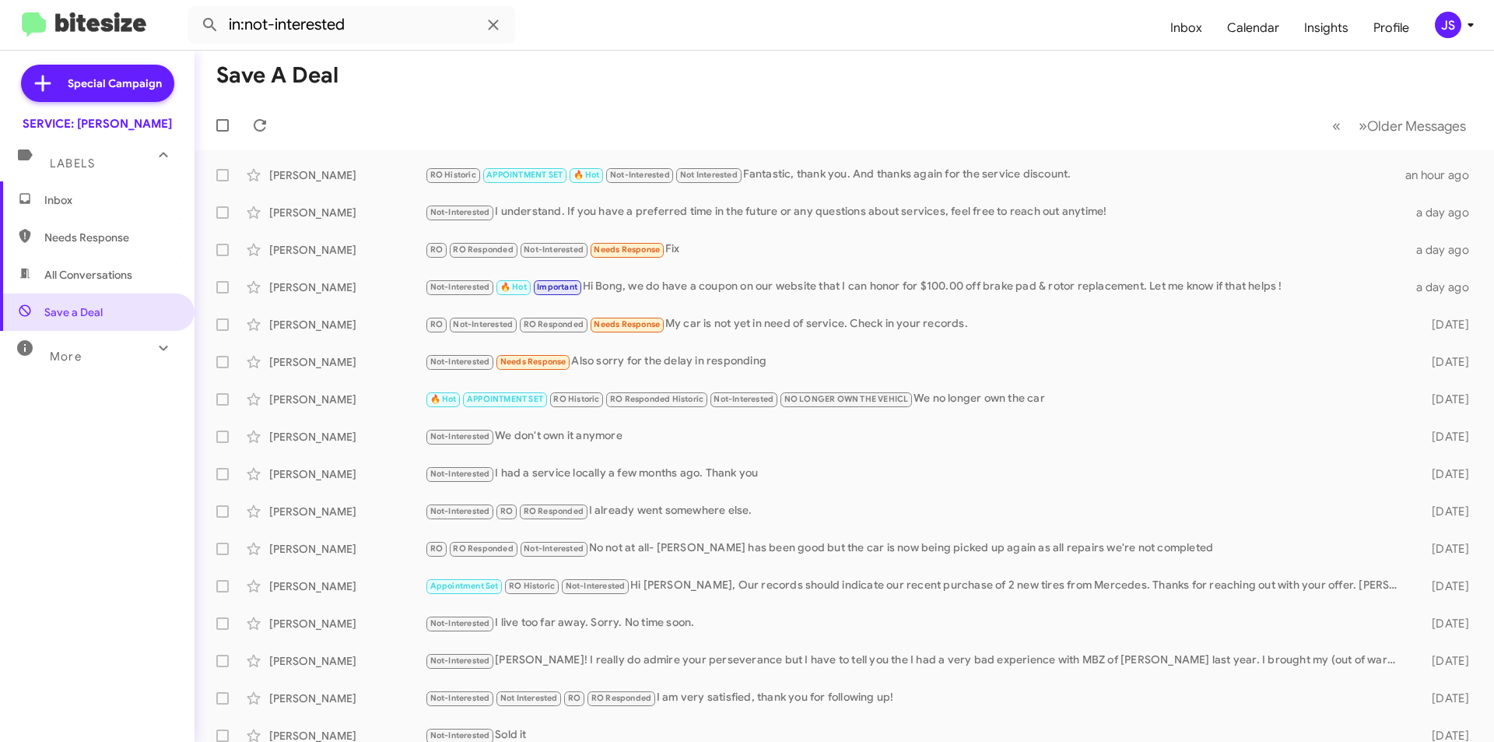
click at [126, 345] on div "More" at bounding box center [81, 349] width 139 height 29
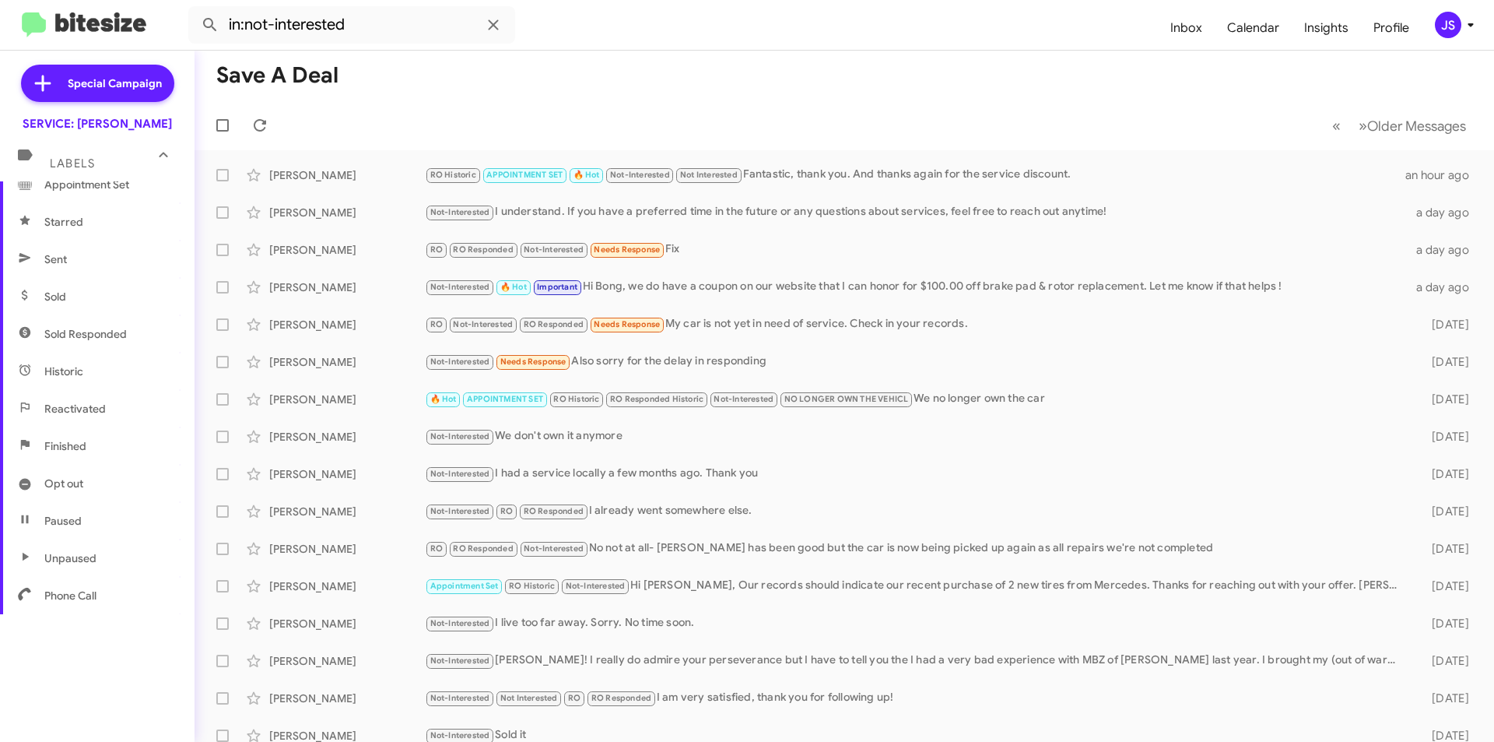
click at [97, 525] on span "Paused" at bounding box center [97, 520] width 195 height 37
type input "in:paused"
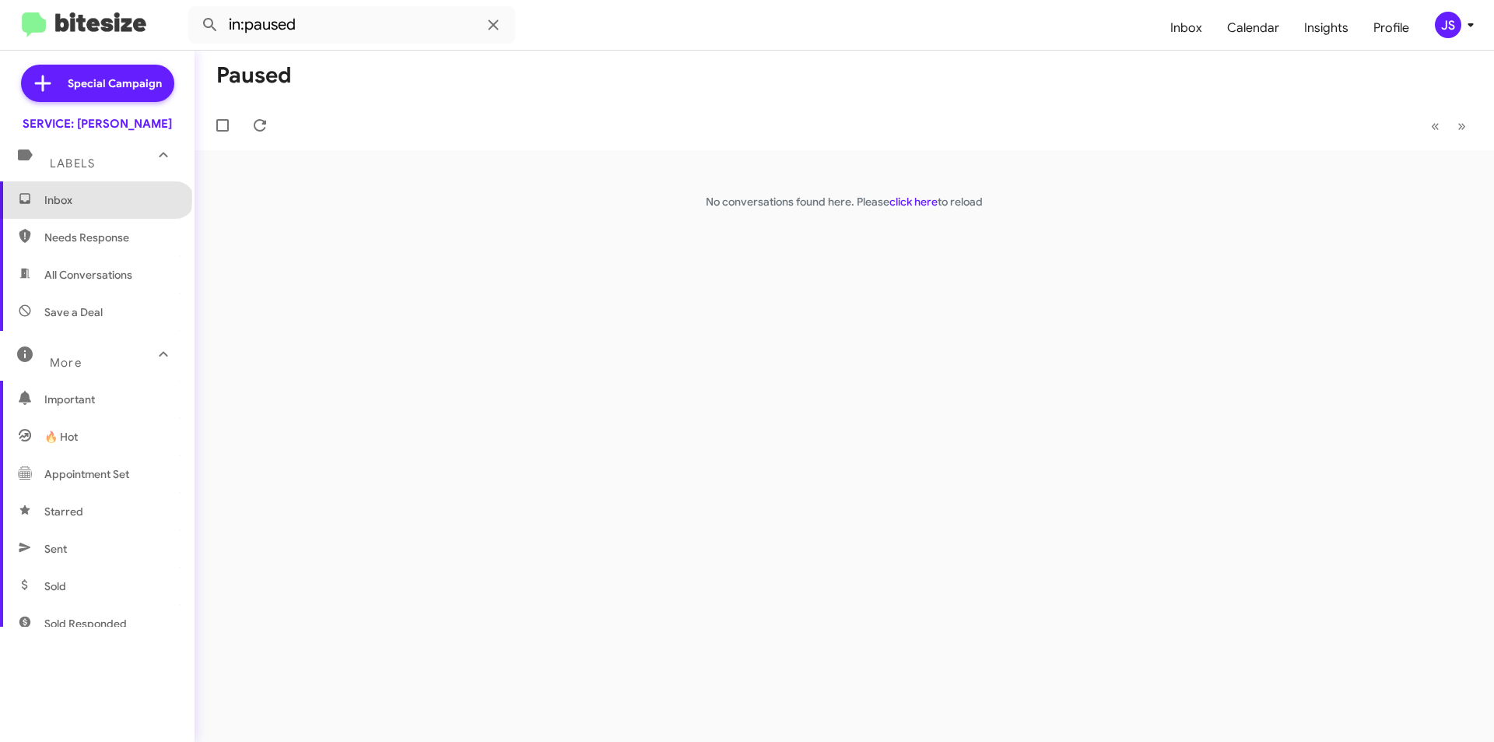
click at [95, 198] on span "Inbox" at bounding box center [110, 200] width 132 height 16
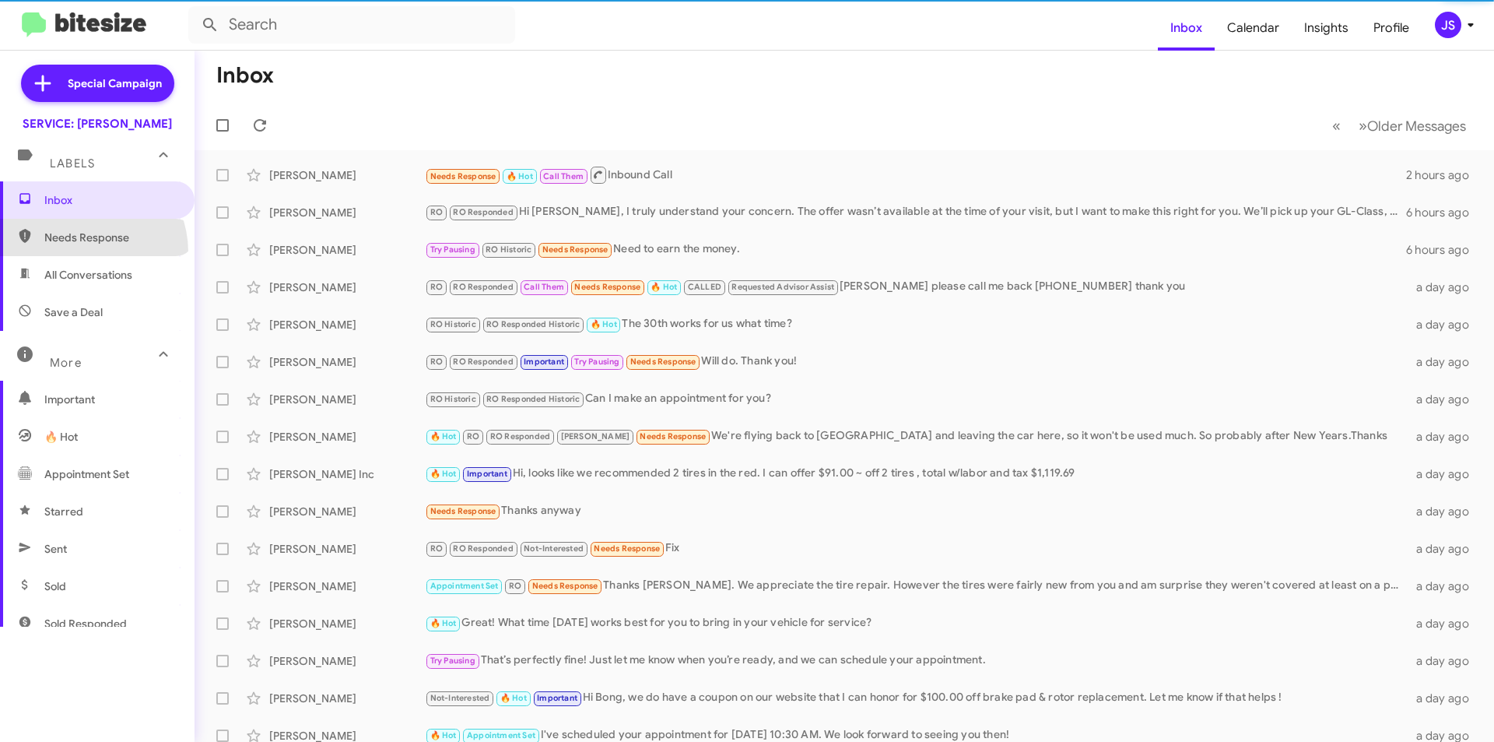
click at [80, 252] on span "Needs Response" at bounding box center [97, 237] width 195 height 37
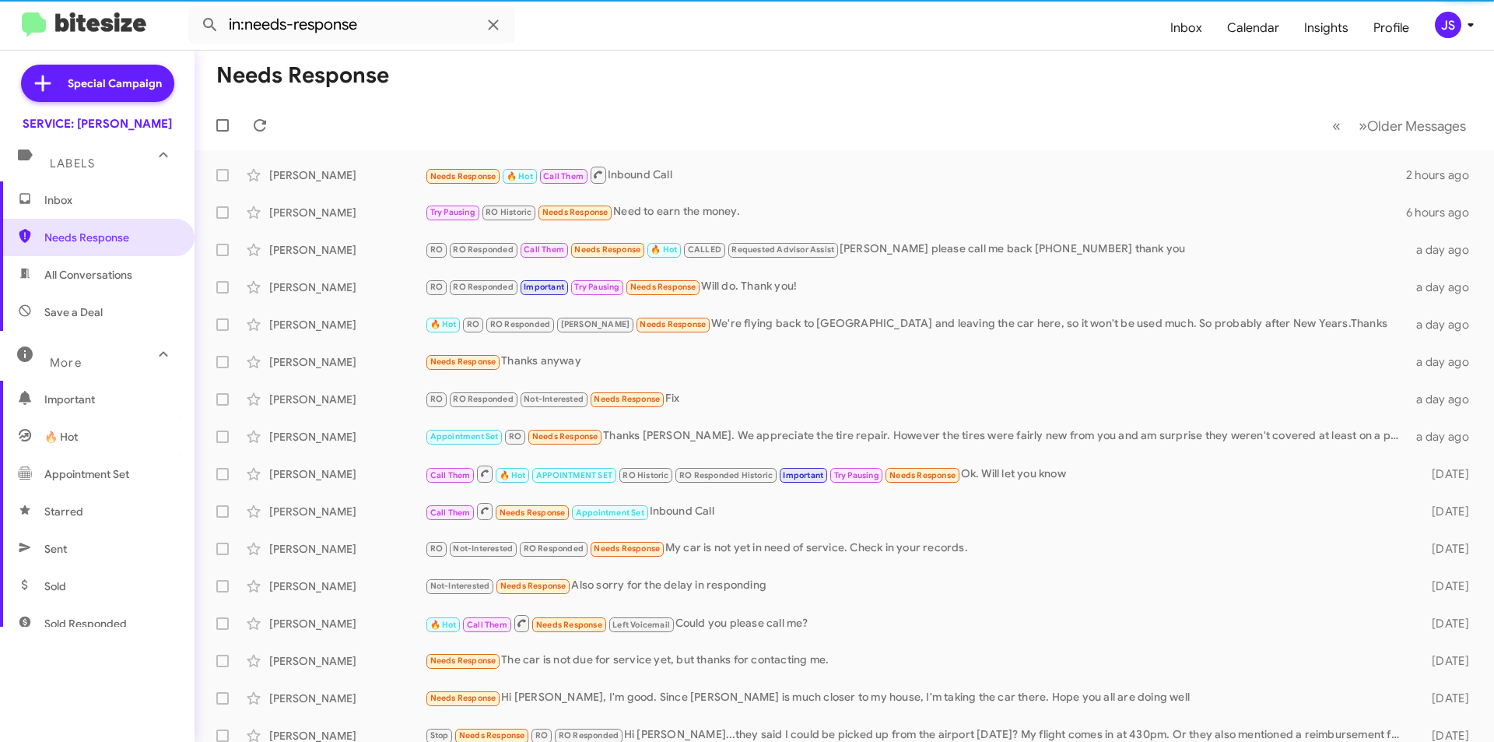
click at [83, 279] on span "All Conversations" at bounding box center [88, 275] width 88 height 16
type input "in:all-conversations"
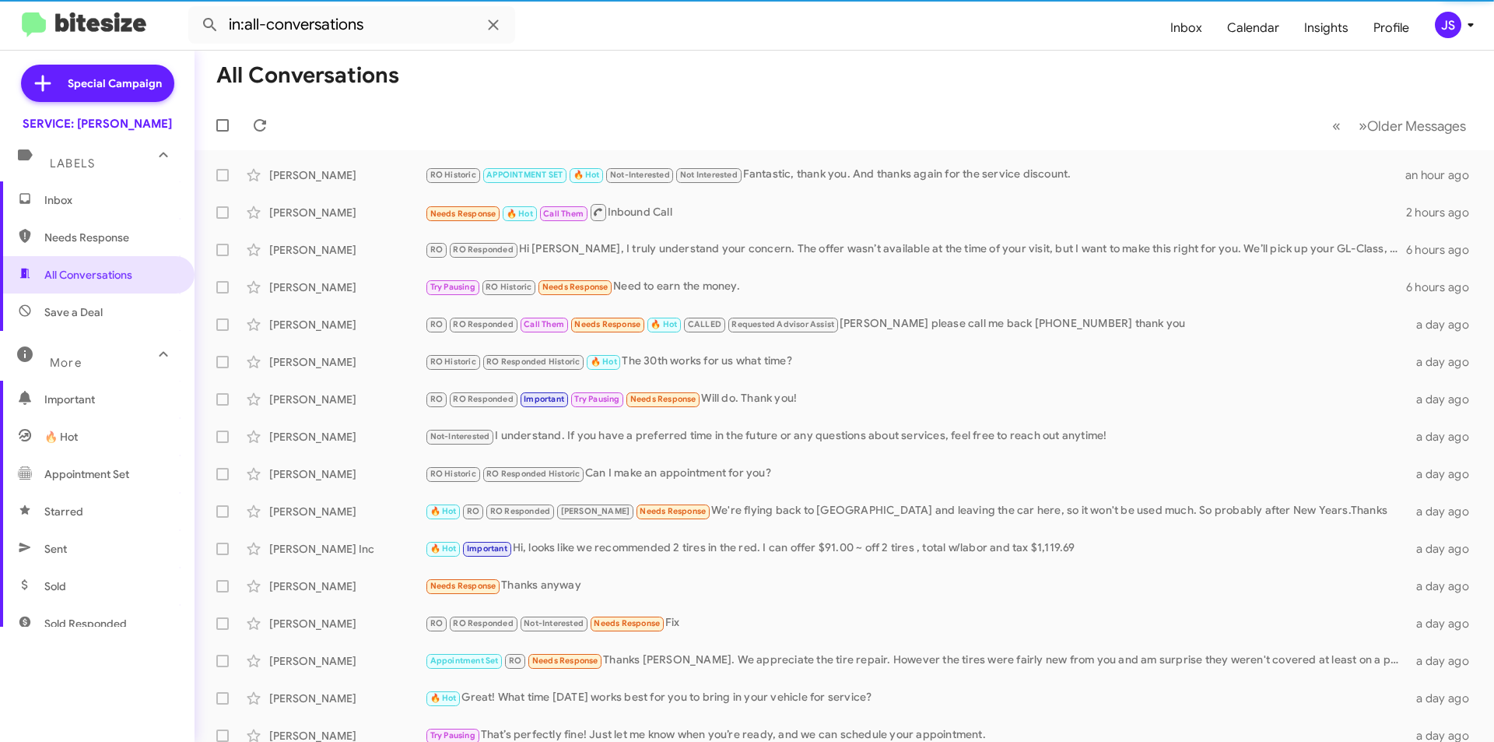
click at [107, 209] on span "Inbox" at bounding box center [97, 199] width 195 height 37
